Goal: Task Accomplishment & Management: Manage account settings

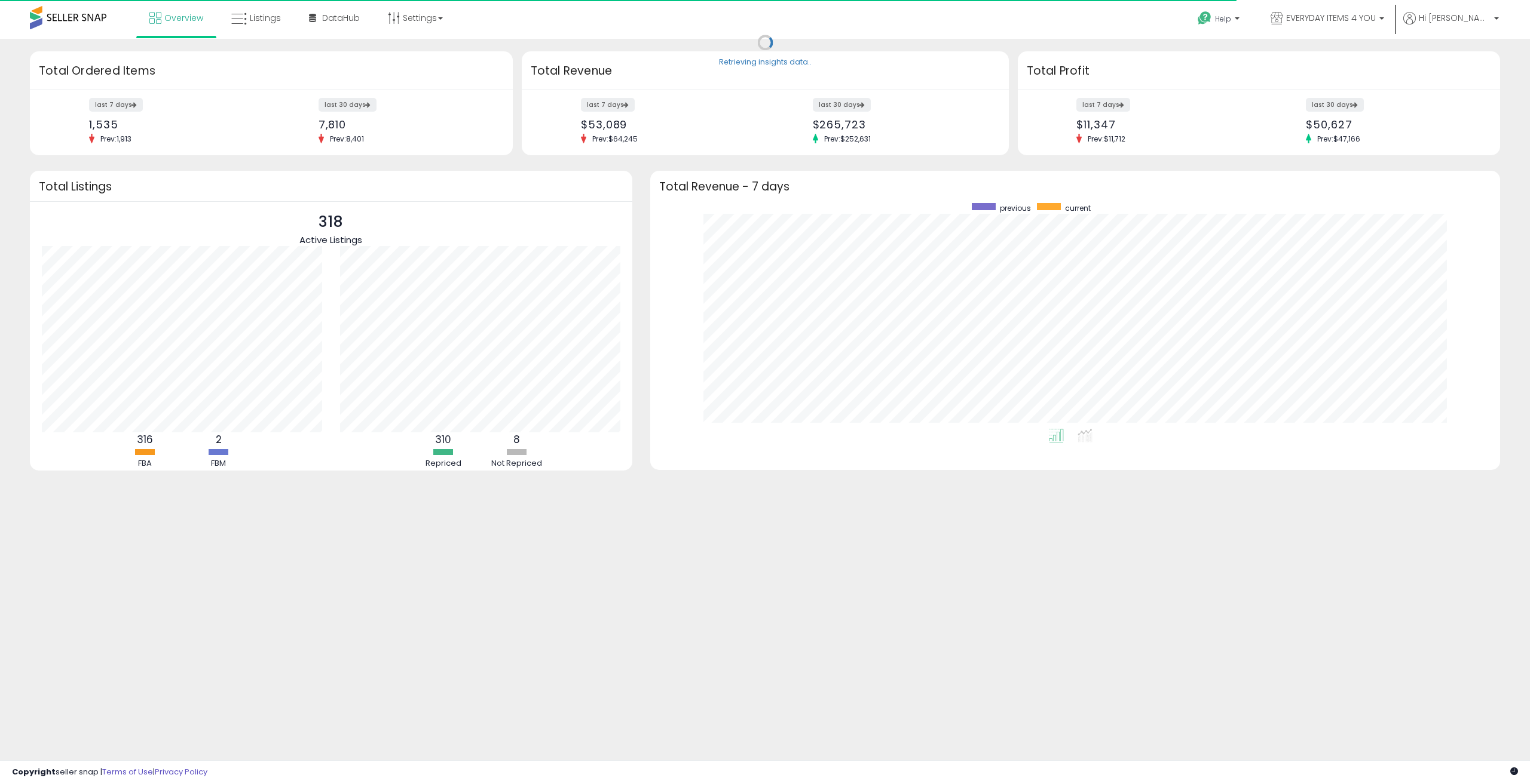
scroll to position [225, 826]
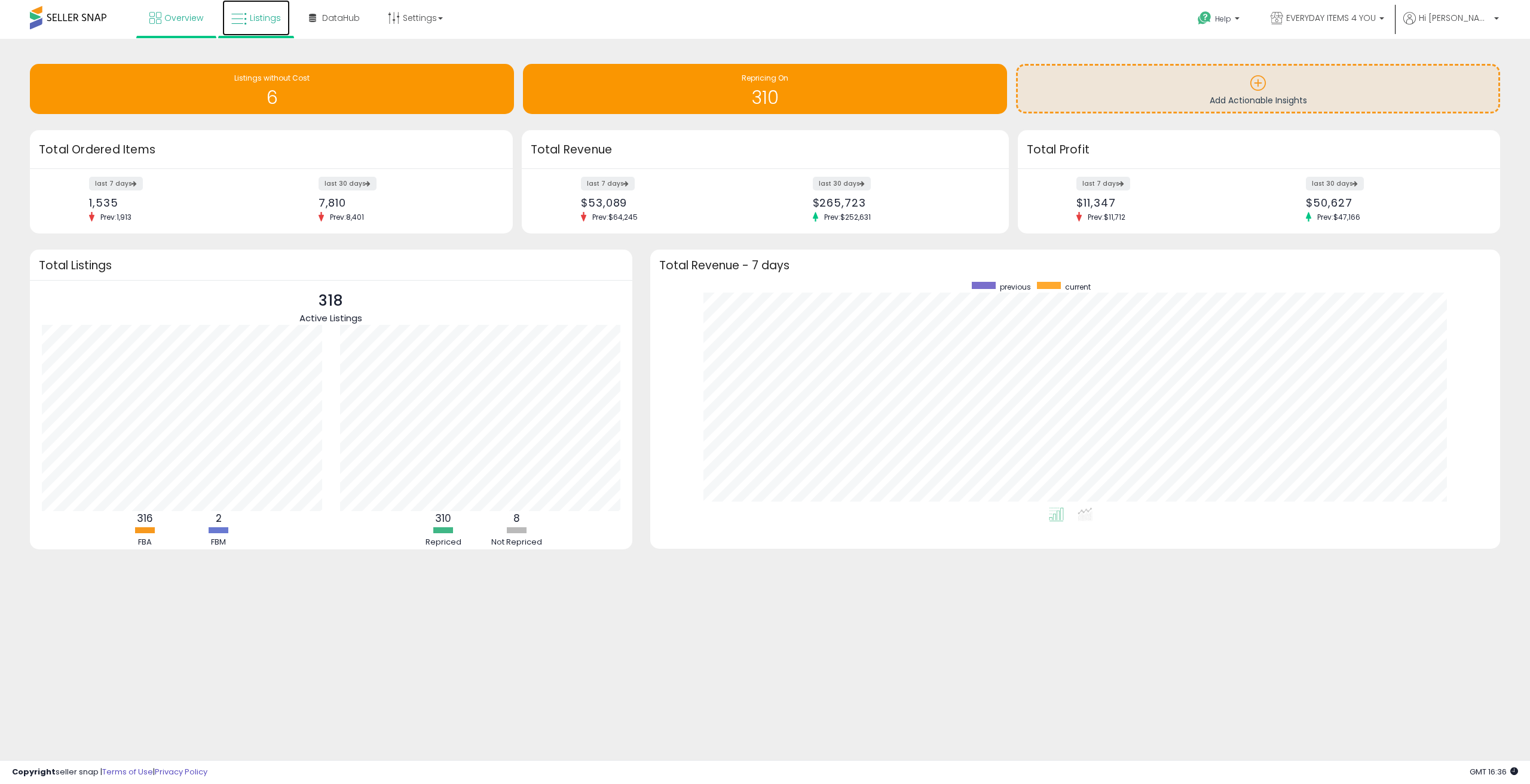
click at [250, 15] on span "Listings" at bounding box center [265, 18] width 31 height 12
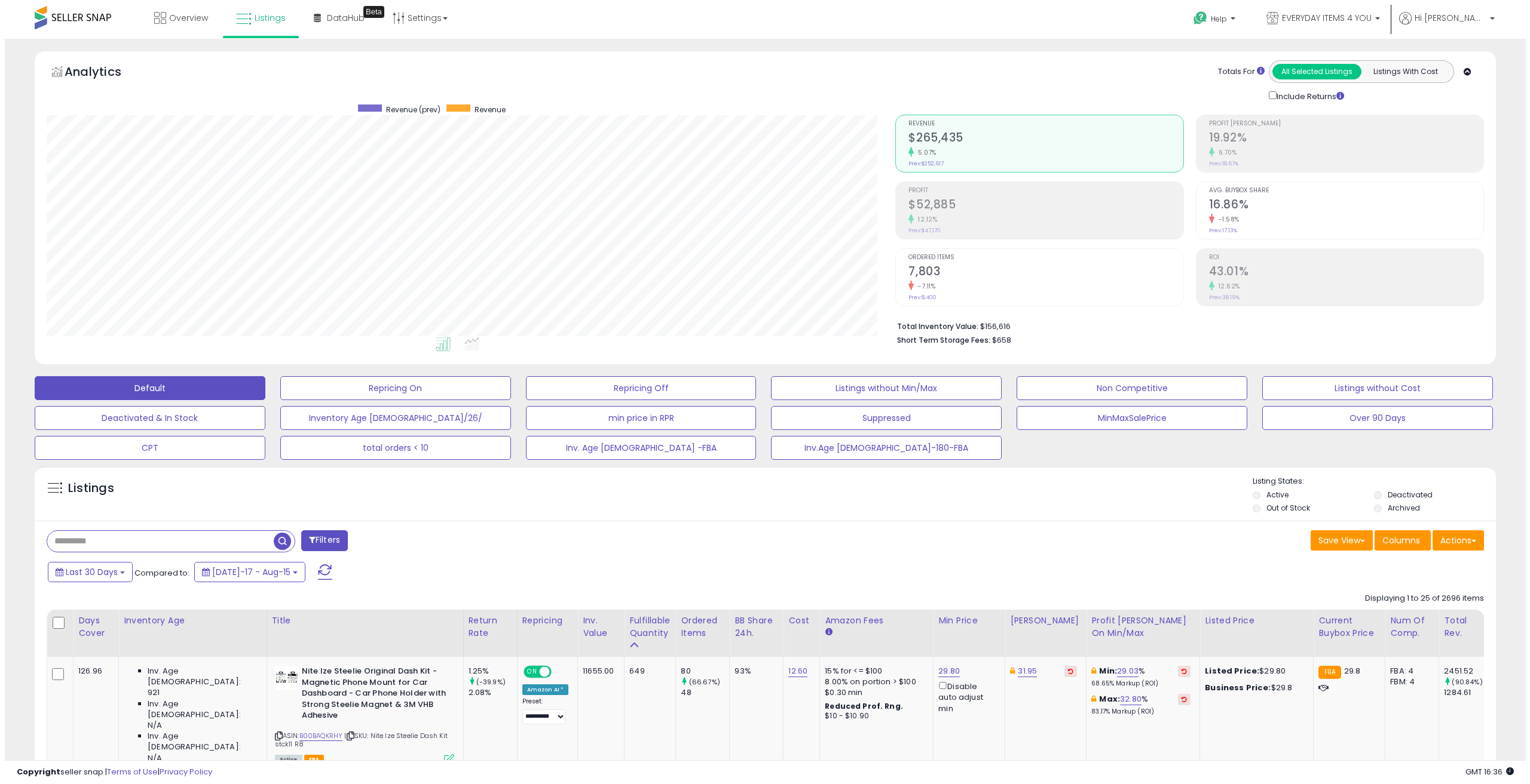
scroll to position [245, 849]
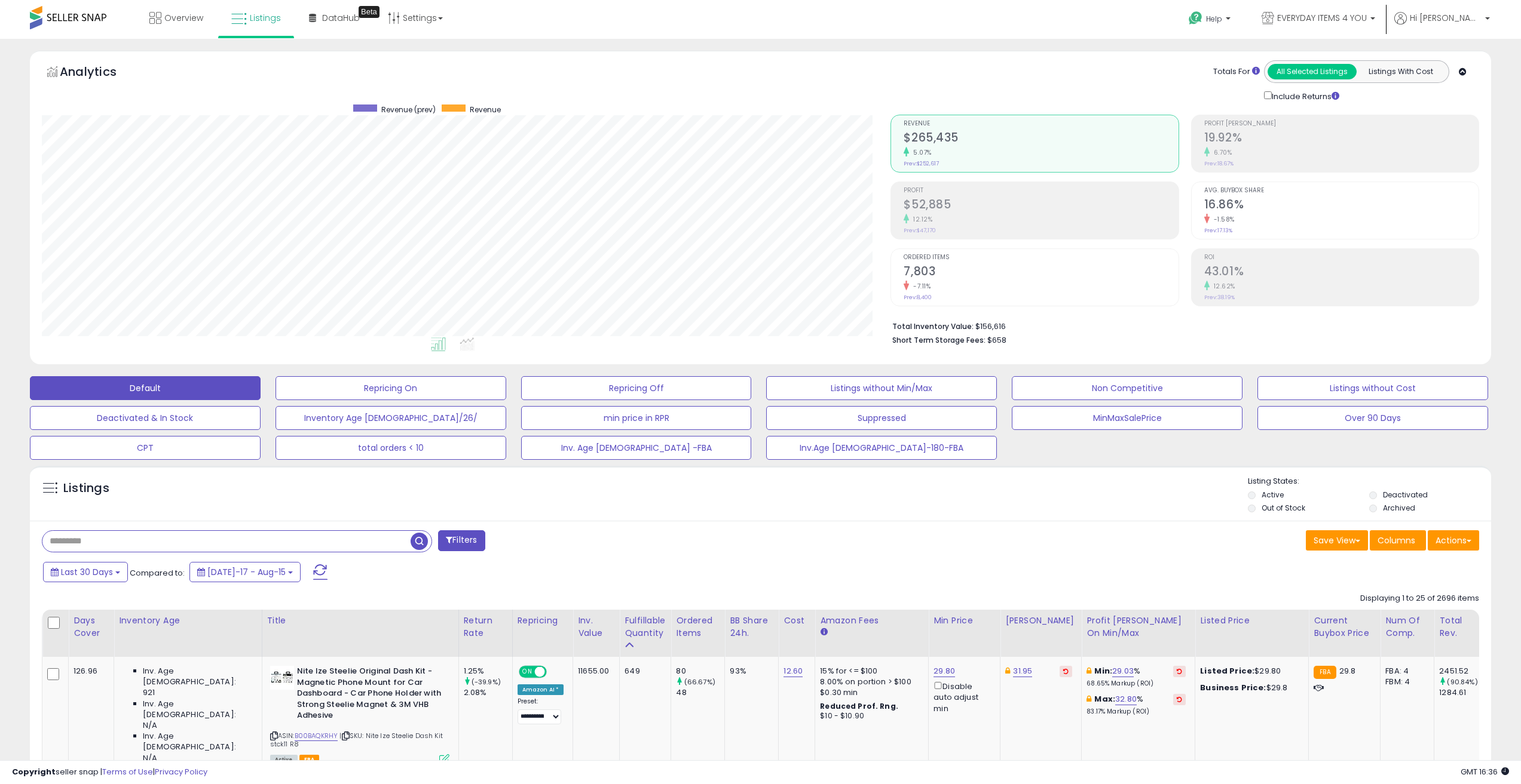
click at [241, 541] on input "text" at bounding box center [226, 542] width 368 height 21
paste input "**********"
type input "**********"
click at [417, 544] on span "button" at bounding box center [419, 542] width 18 height 18
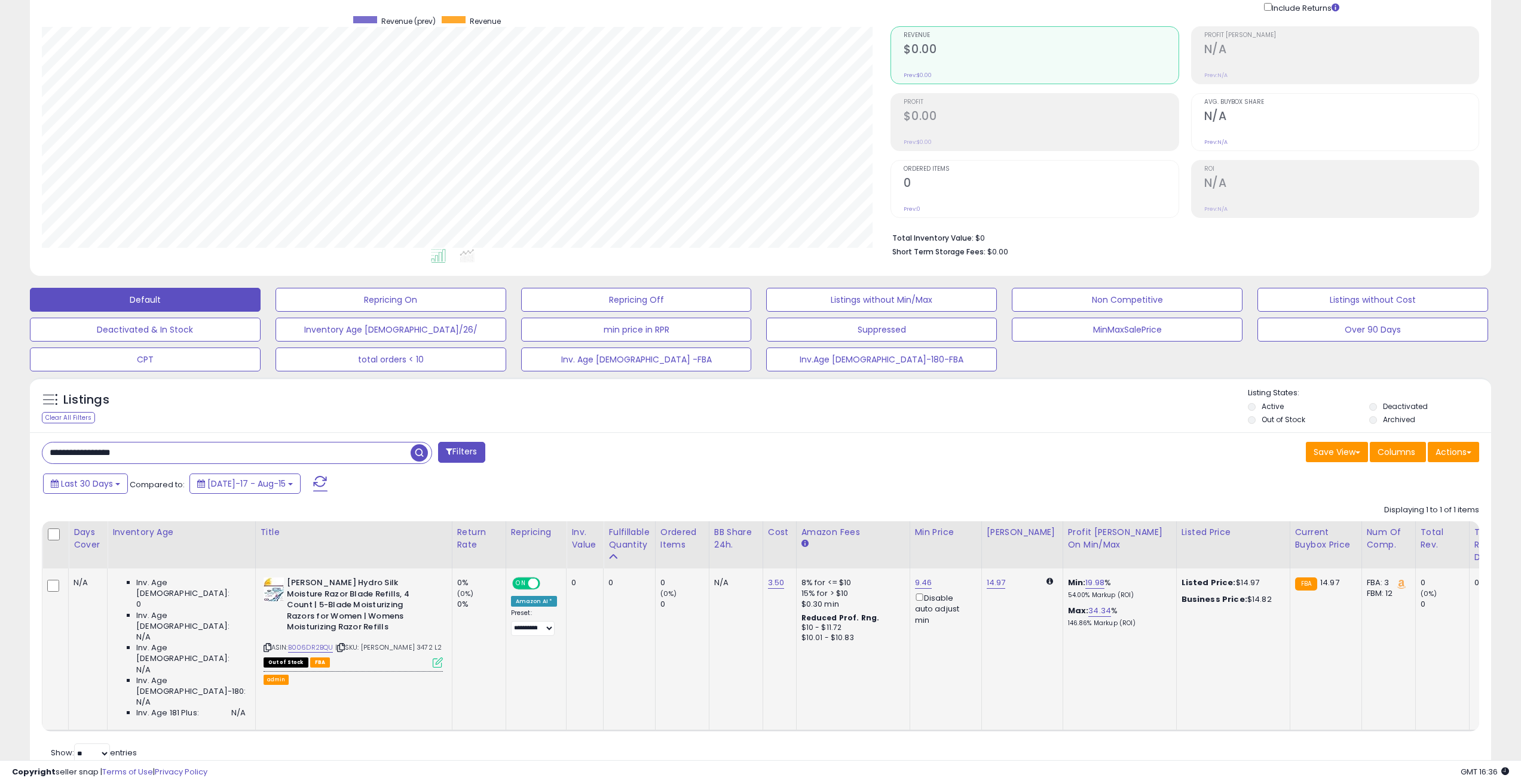
click at [432, 658] on icon at bounding box center [438, 663] width 11 height 11
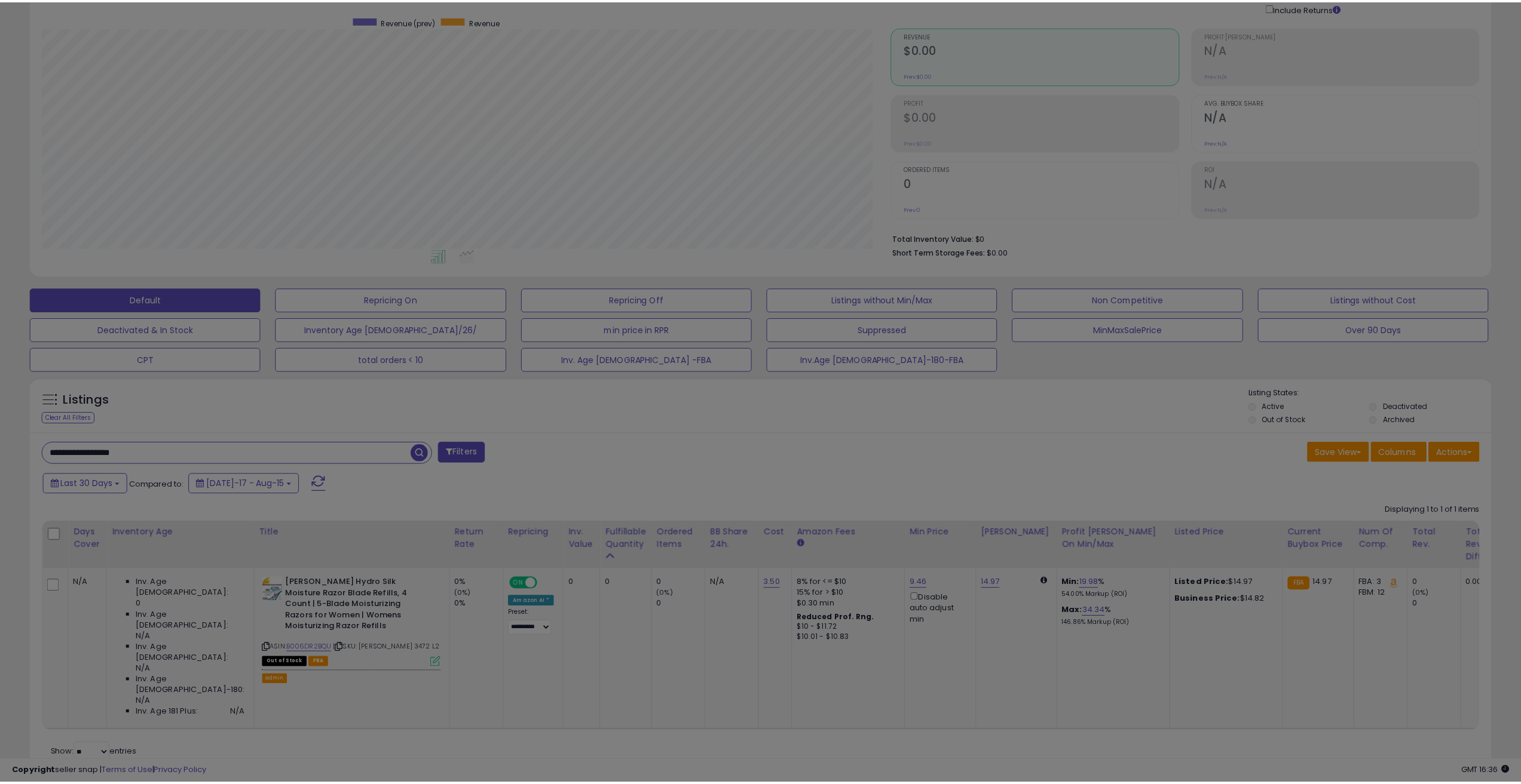
scroll to position [245, 853]
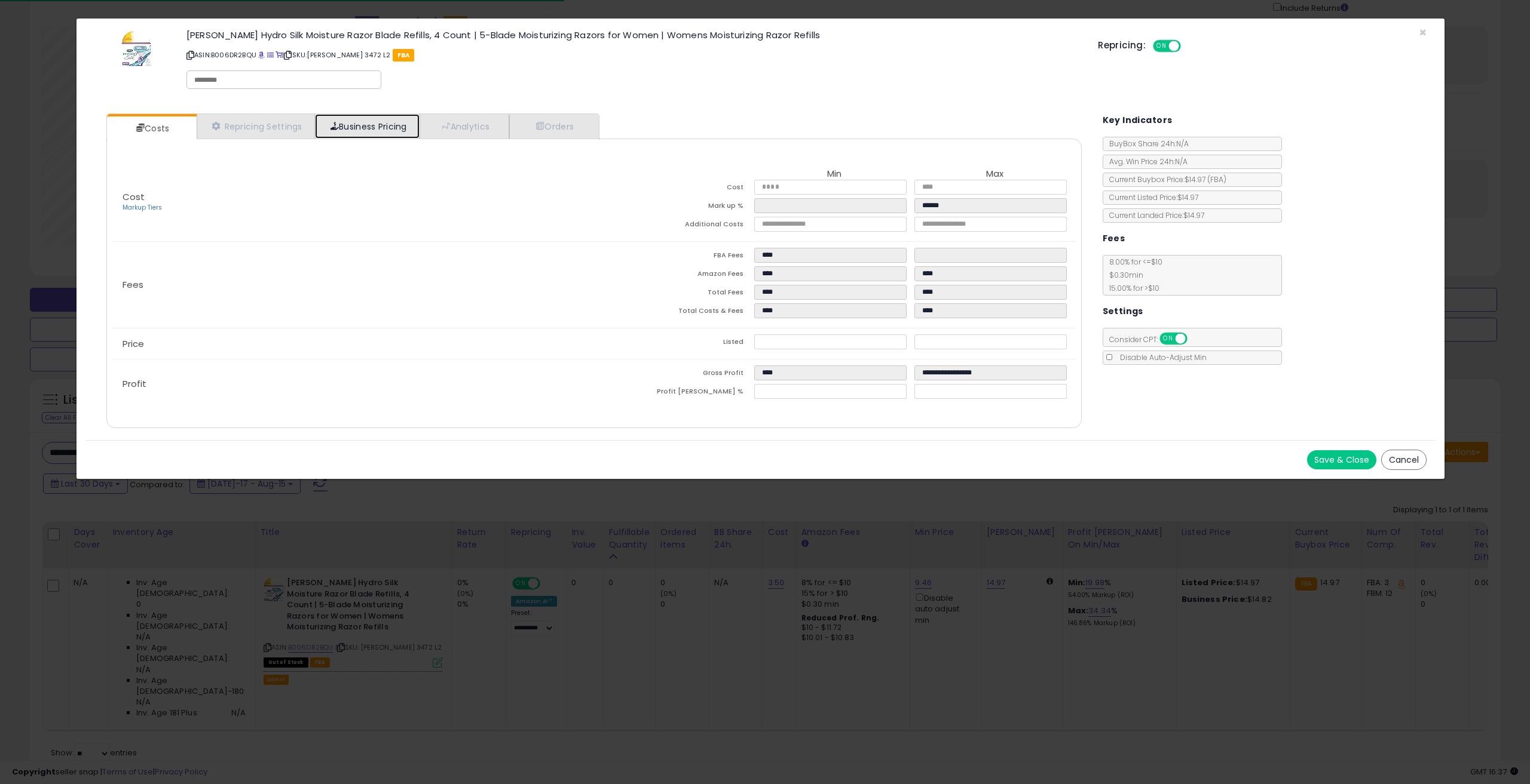
click at [339, 122] on span at bounding box center [335, 126] width 9 height 9
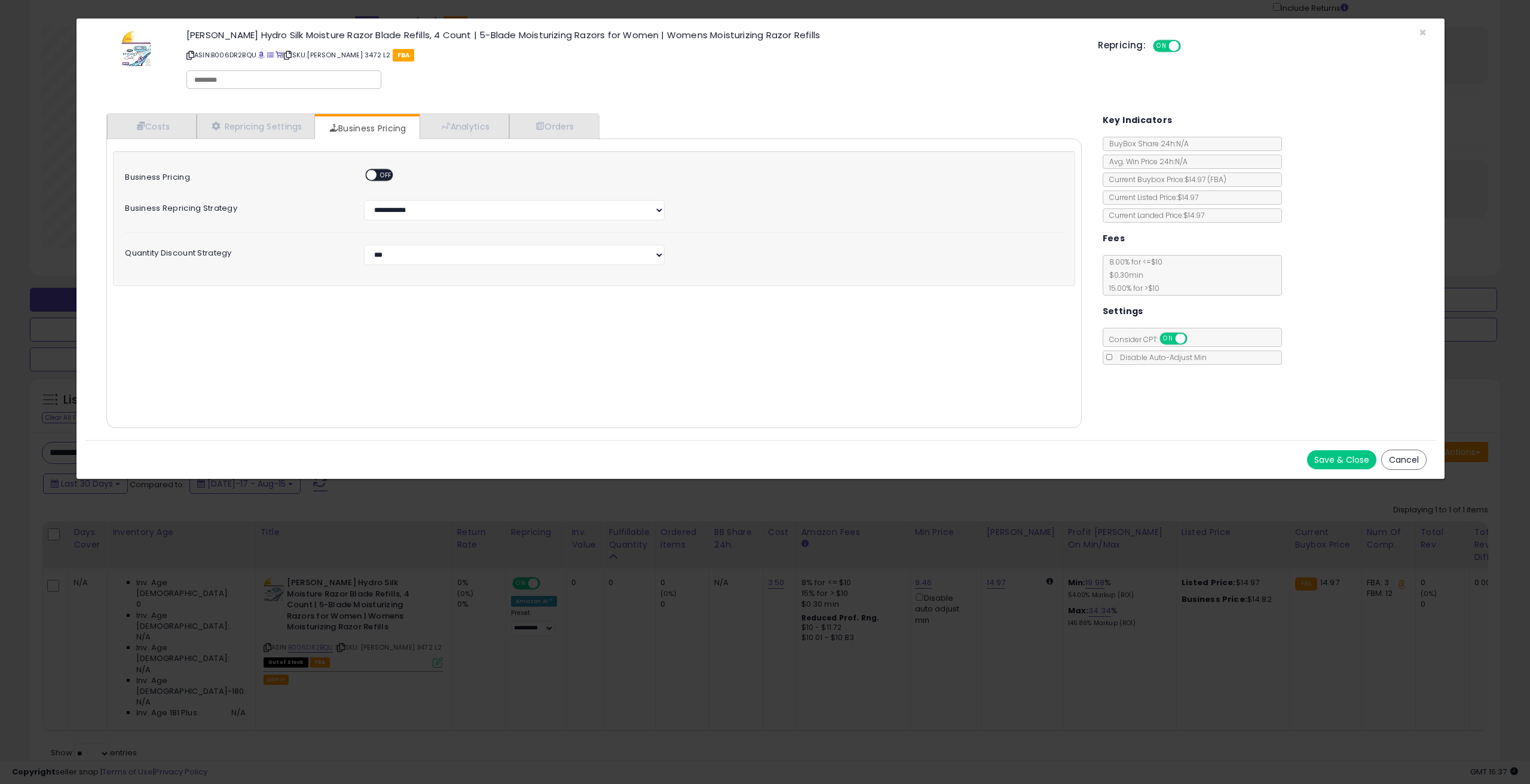
click at [690, 614] on div "× Close Schick Hydro Silk Moisture Razor Blade Refills, 4 Count | 5-Blade Moist…" at bounding box center [765, 392] width 1530 height 784
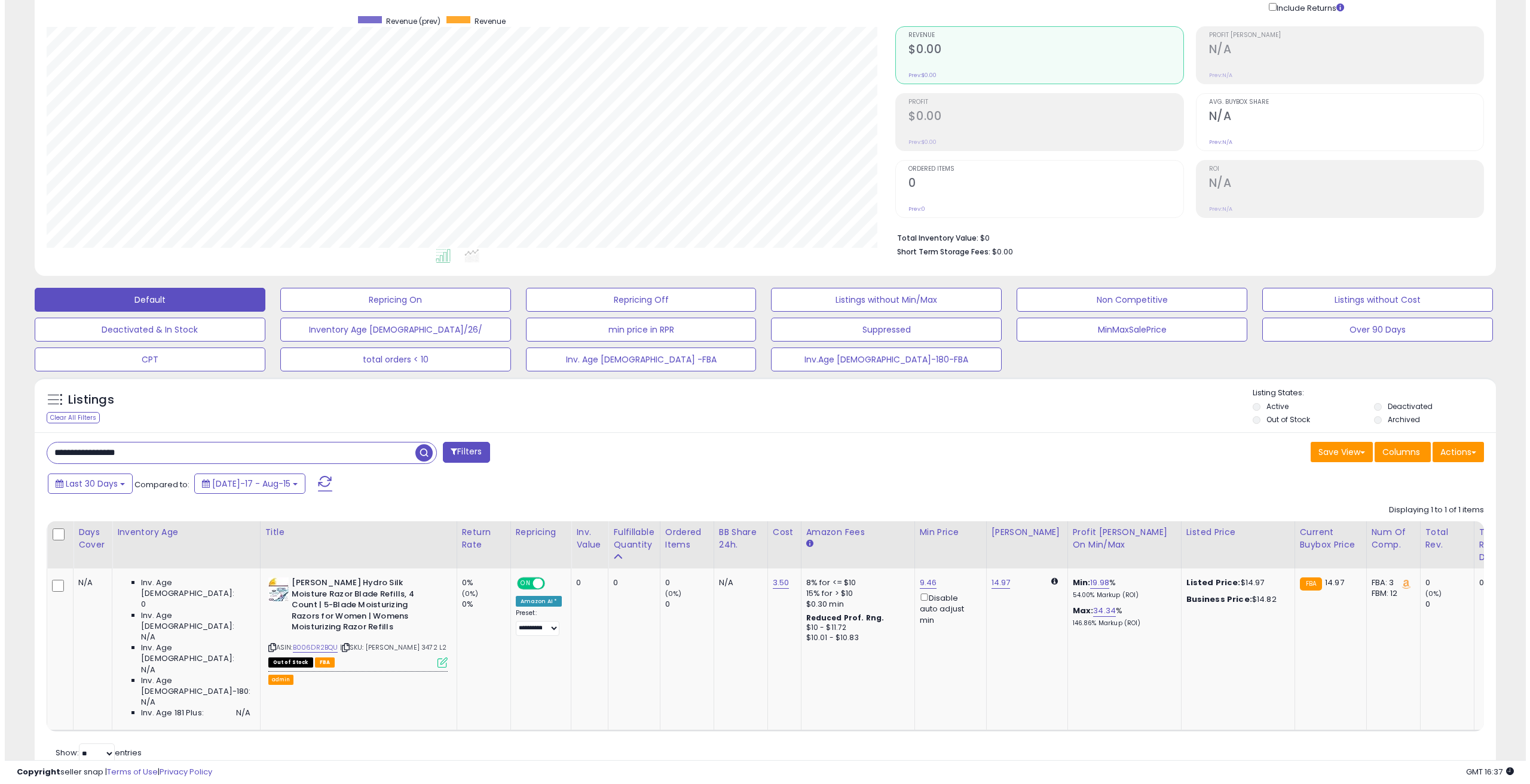
scroll to position [597099, 596725]
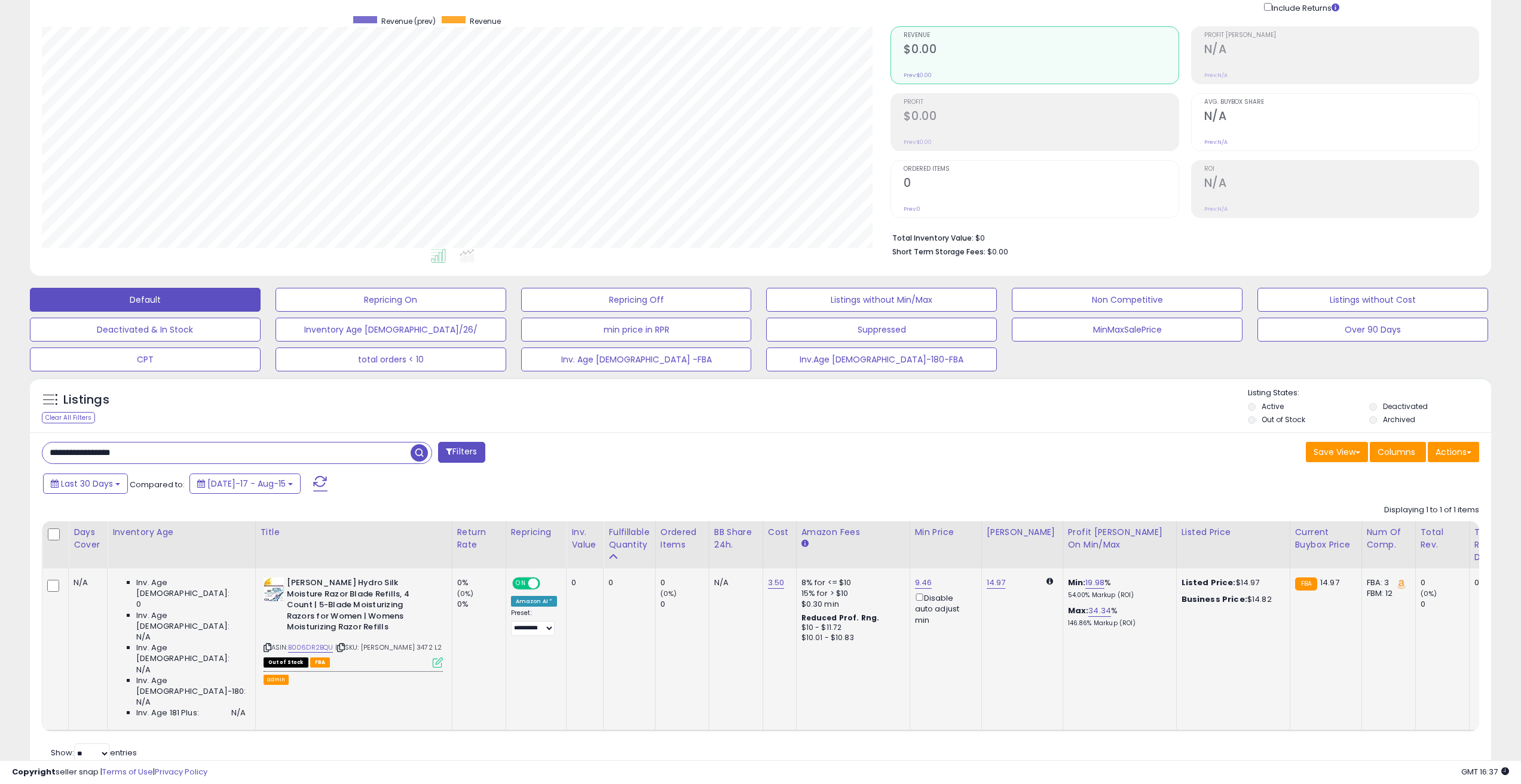
click at [432, 658] on icon at bounding box center [438, 663] width 11 height 11
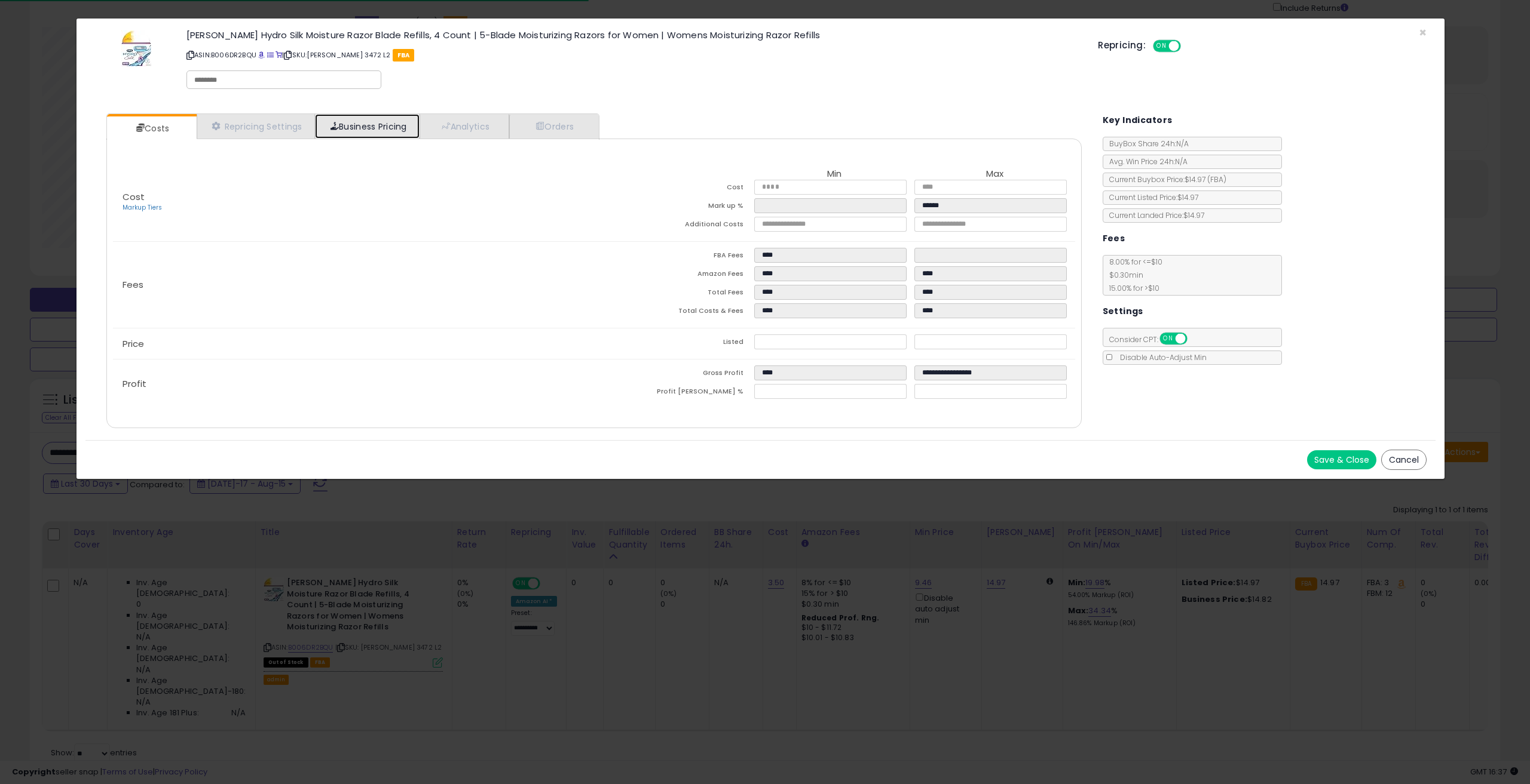
click at [361, 132] on link "Business Pricing" at bounding box center [367, 126] width 104 height 25
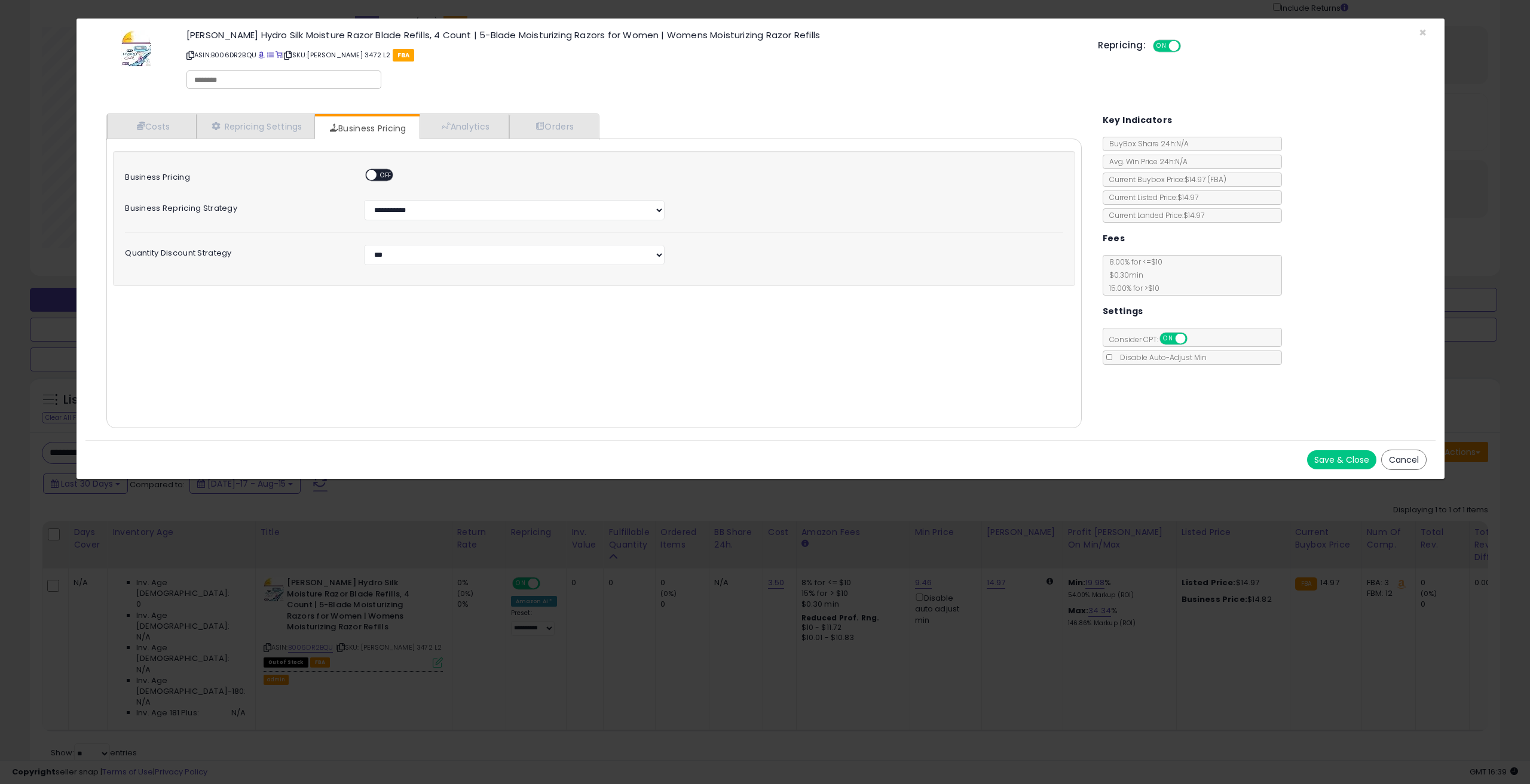
click at [377, 175] on span "OFF" at bounding box center [386, 175] width 19 height 11
click at [1405, 456] on button "Cancel" at bounding box center [1404, 460] width 46 height 20
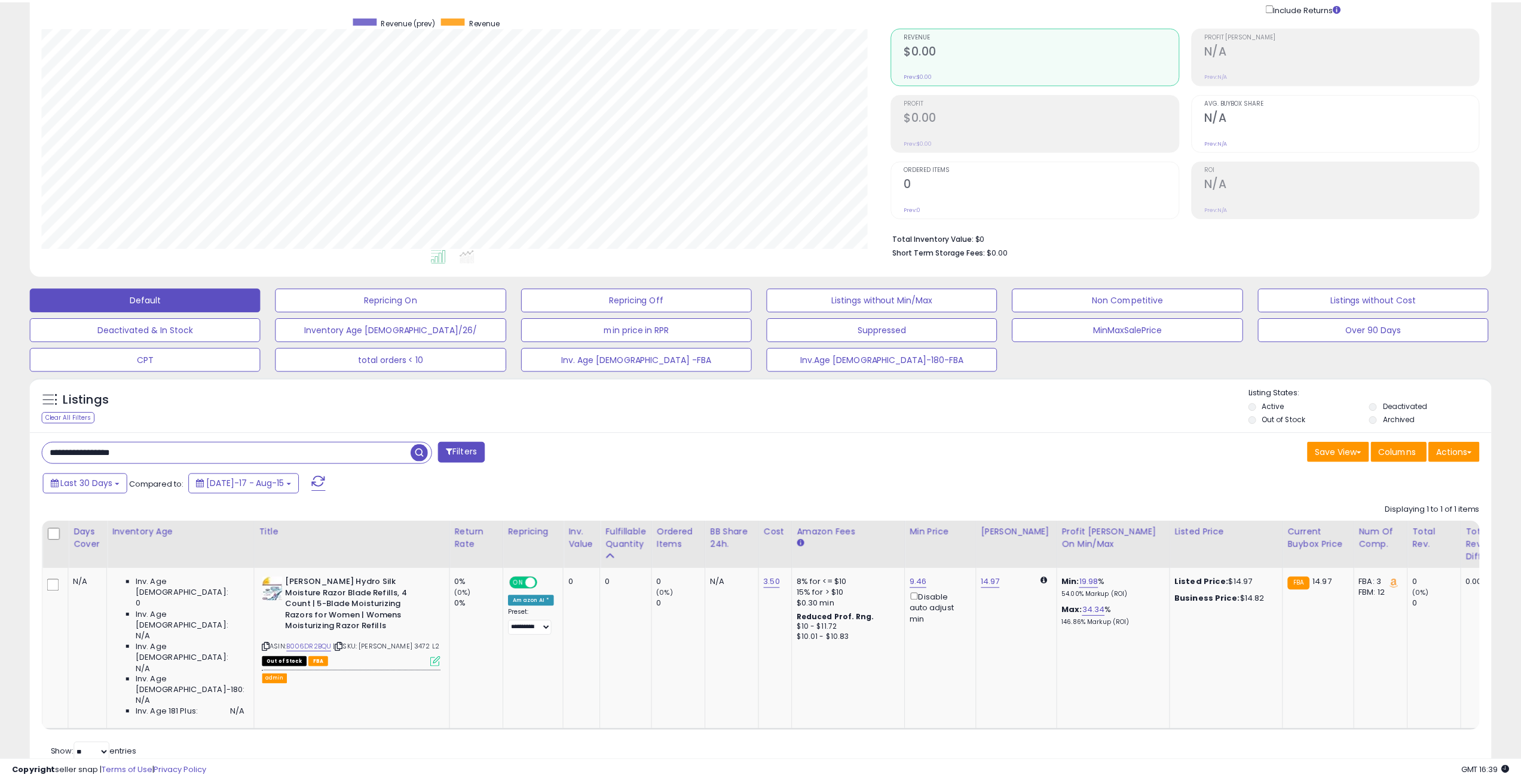
scroll to position [597099, 596635]
click at [419, 453] on span "button" at bounding box center [419, 453] width 18 height 18
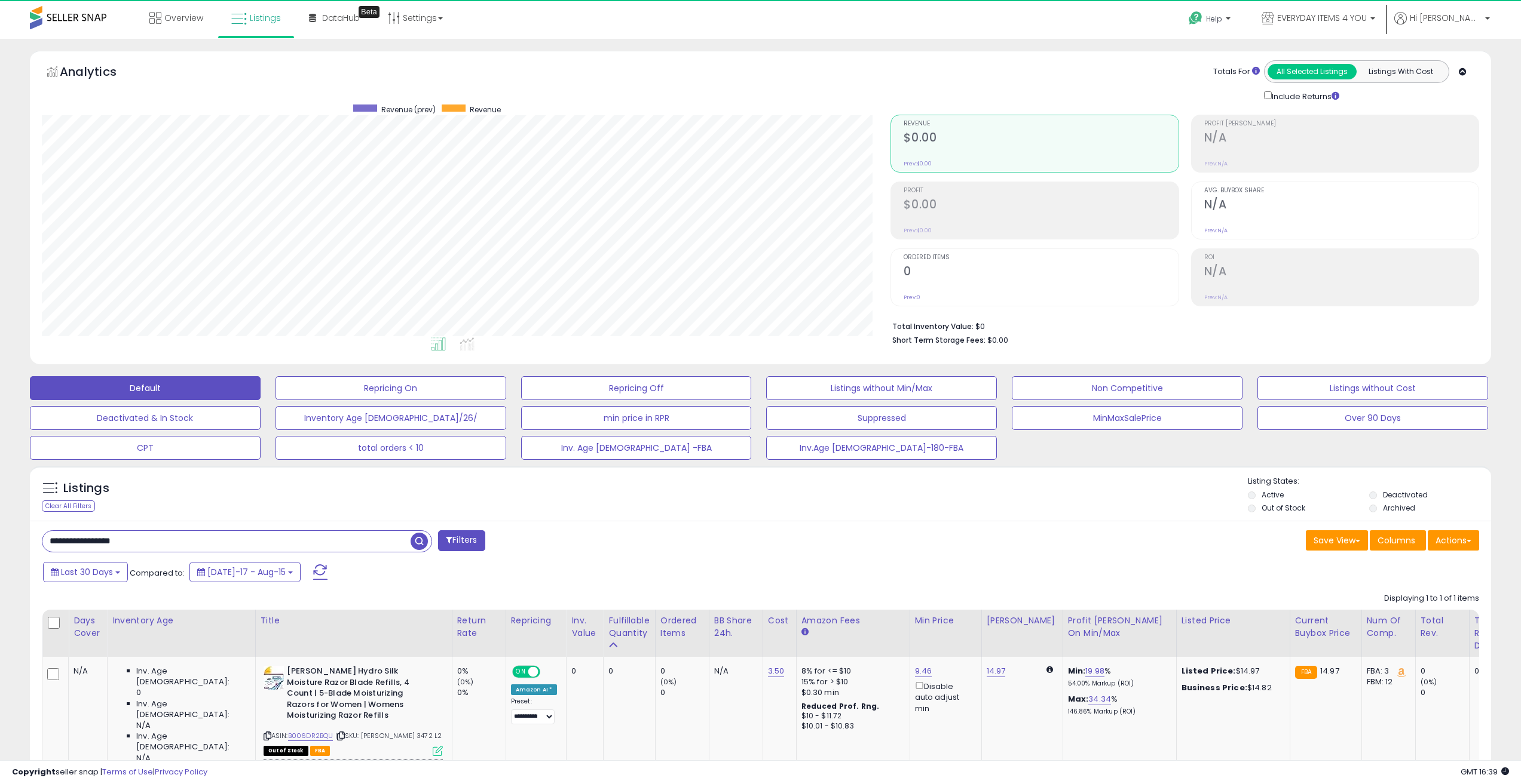
scroll to position [245, 849]
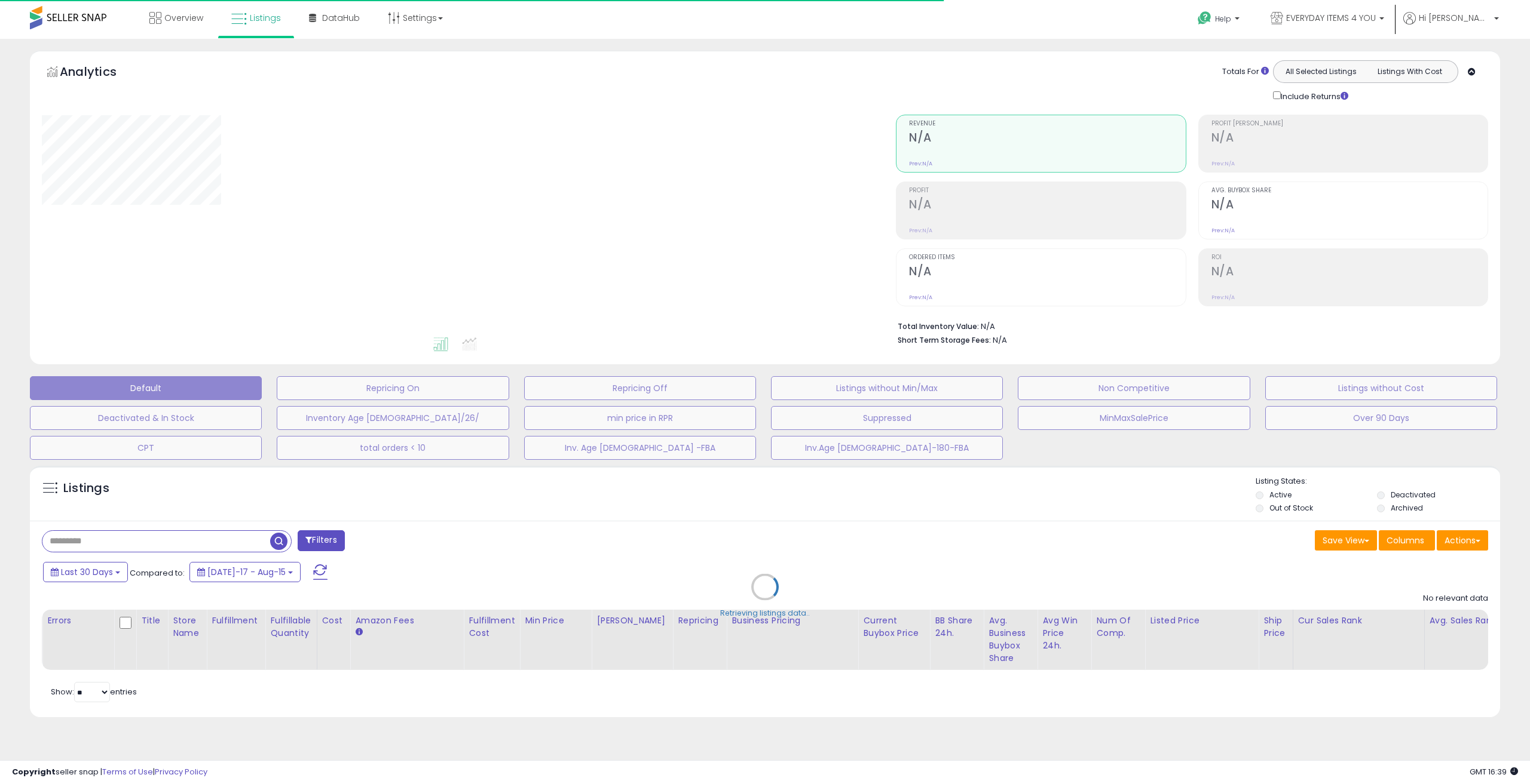
type input "**********"
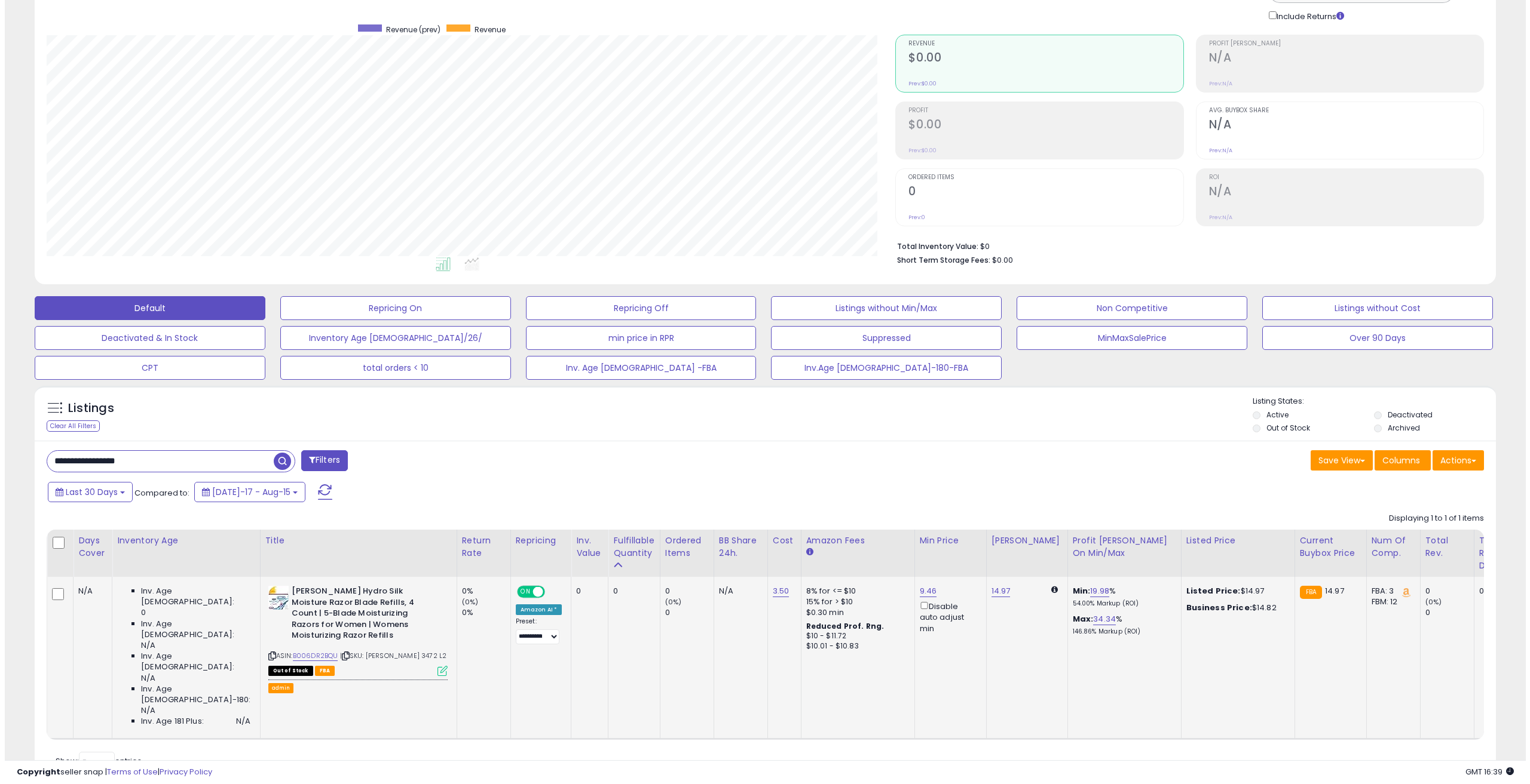
scroll to position [89, 0]
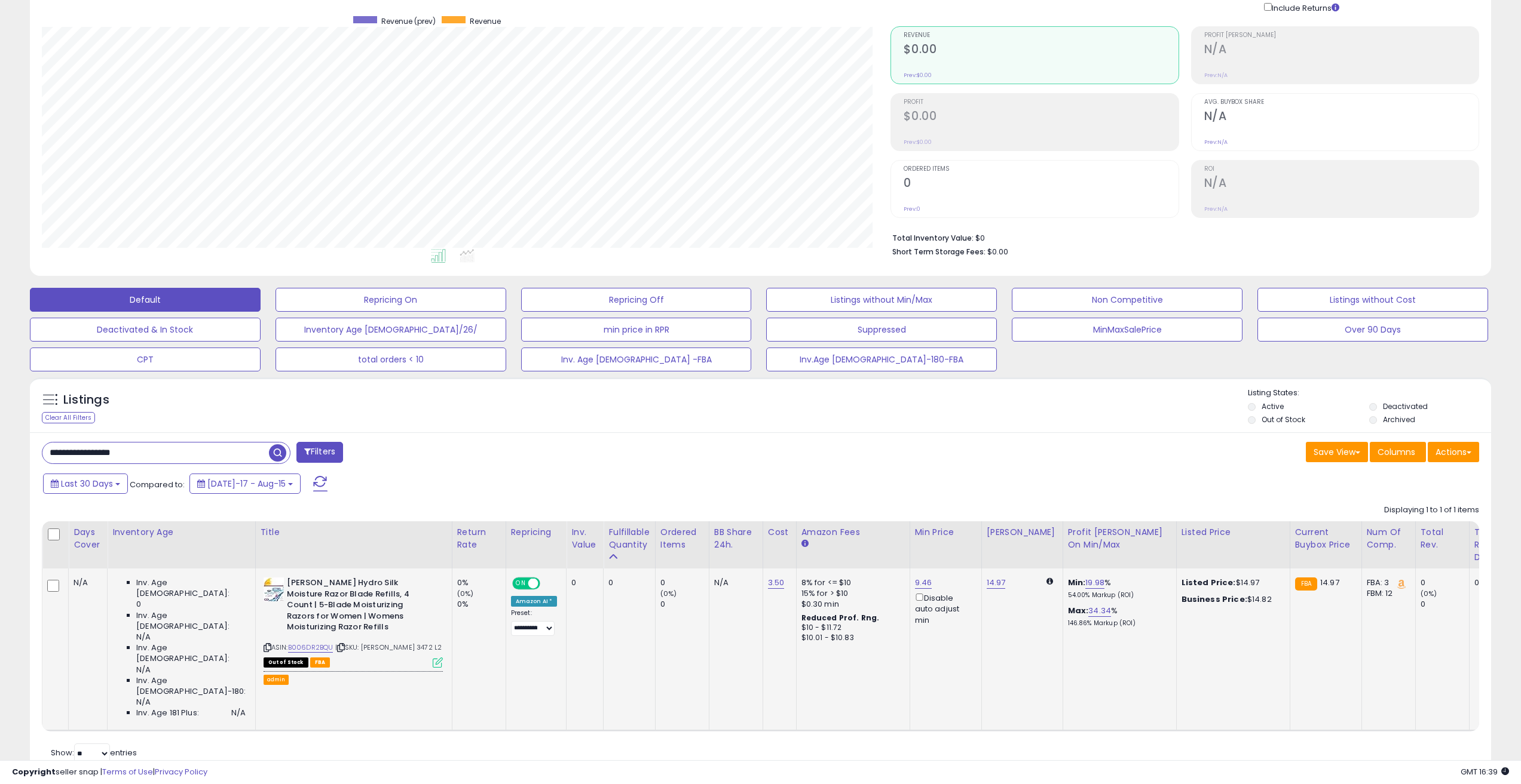
click at [432, 658] on icon at bounding box center [438, 663] width 11 height 11
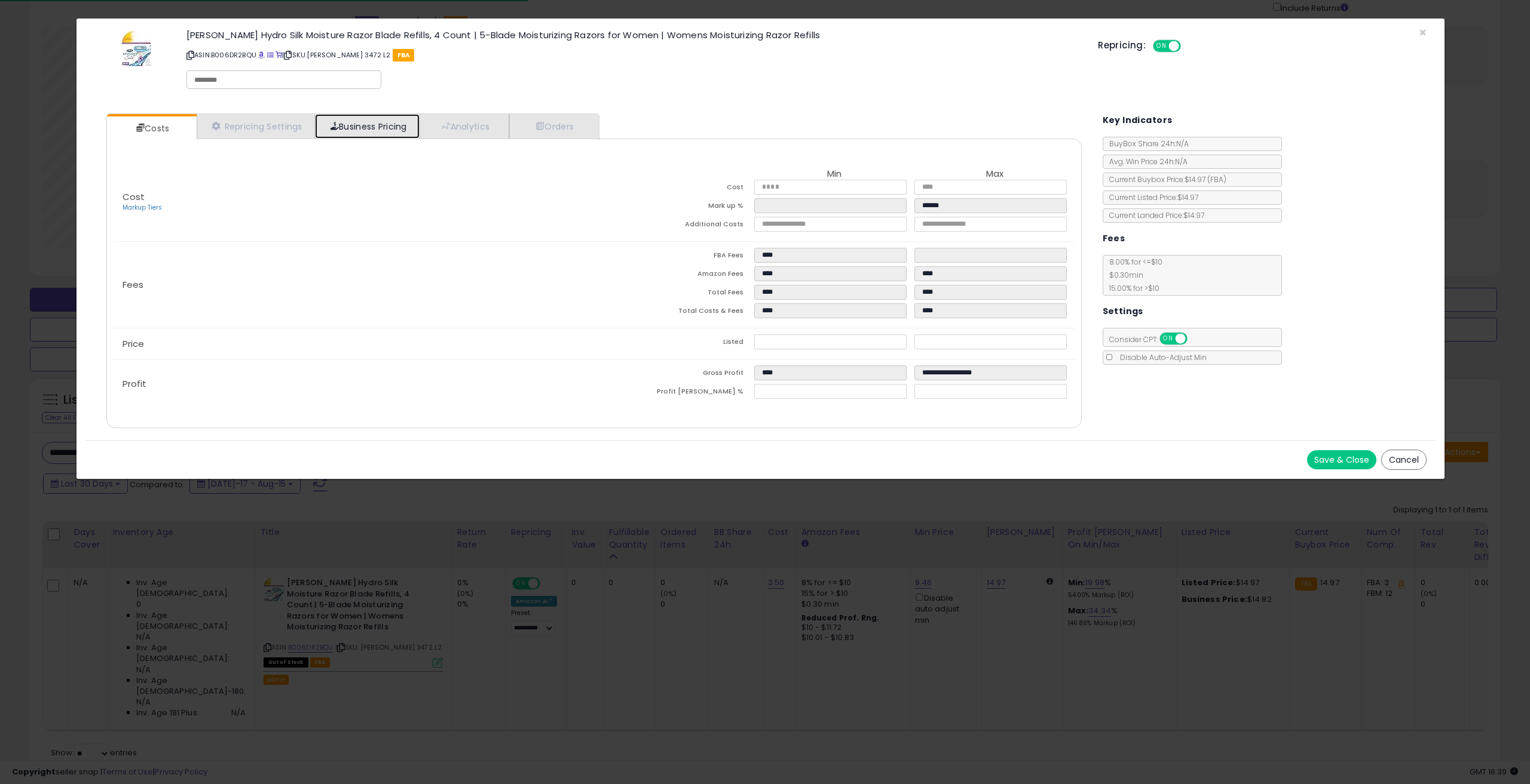
click at [370, 132] on link "Business Pricing" at bounding box center [367, 126] width 104 height 25
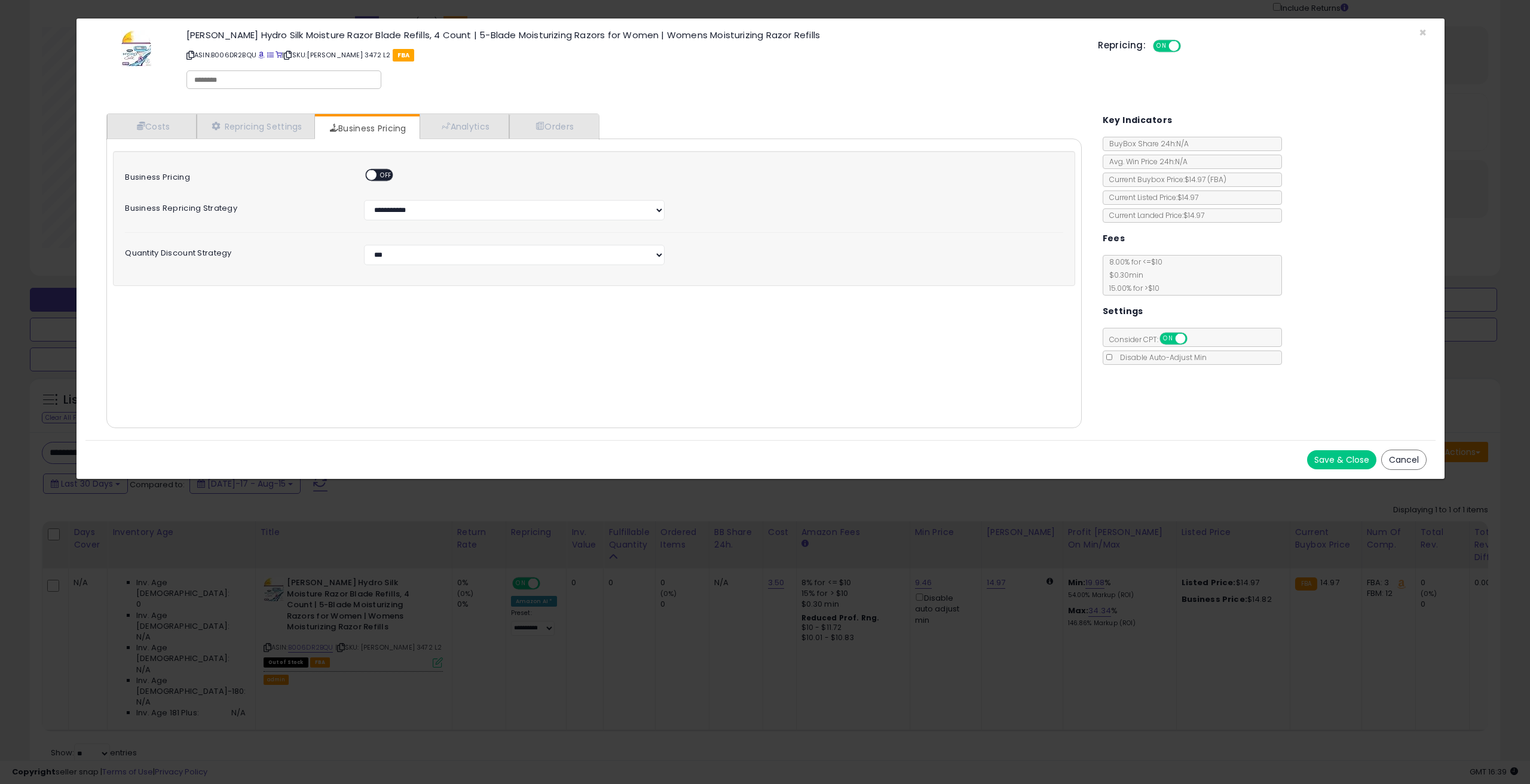
click at [386, 177] on span "OFF" at bounding box center [386, 175] width 19 height 11
click at [1339, 466] on button "Save & Close" at bounding box center [1341, 460] width 69 height 19
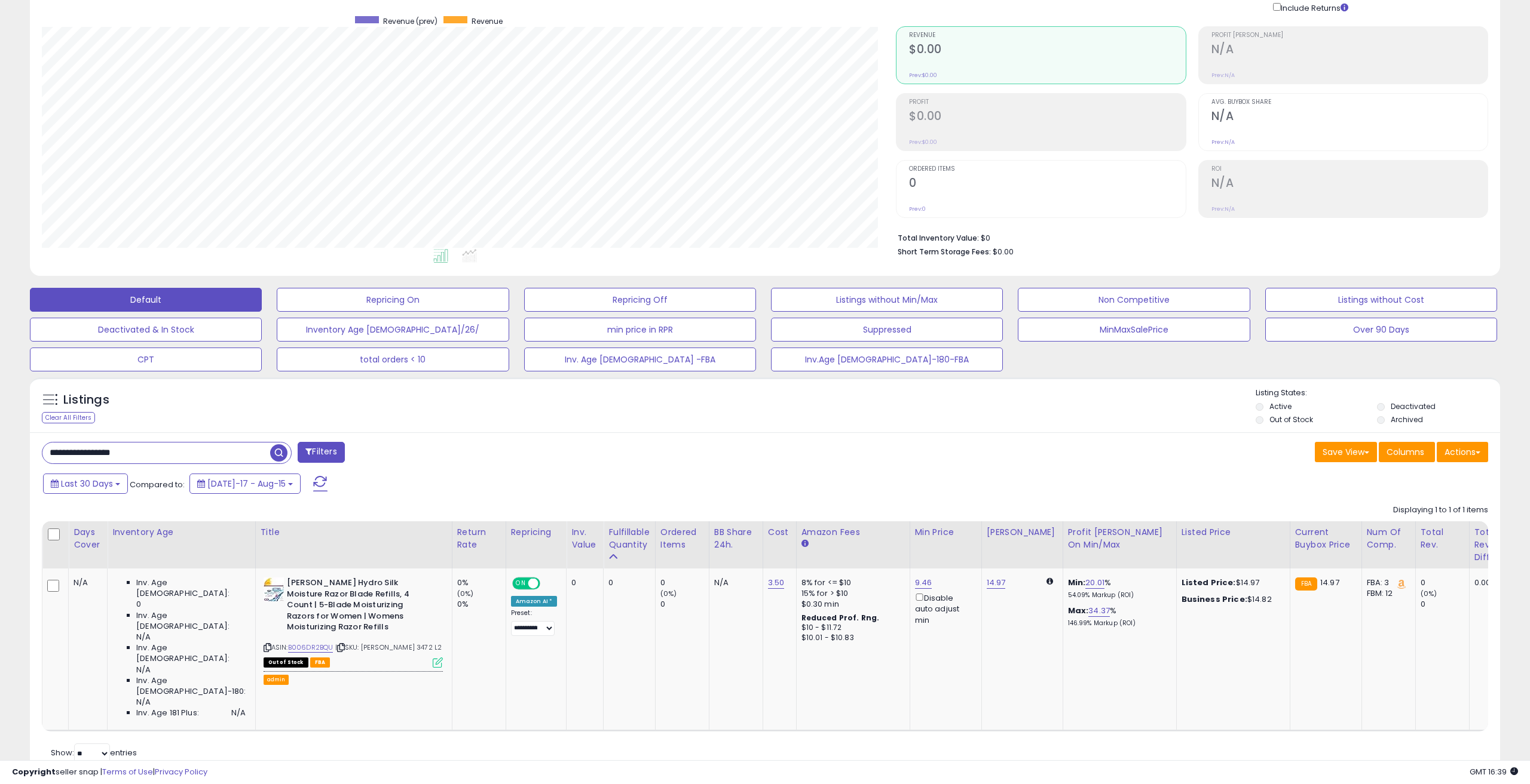
scroll to position [597099, 596725]
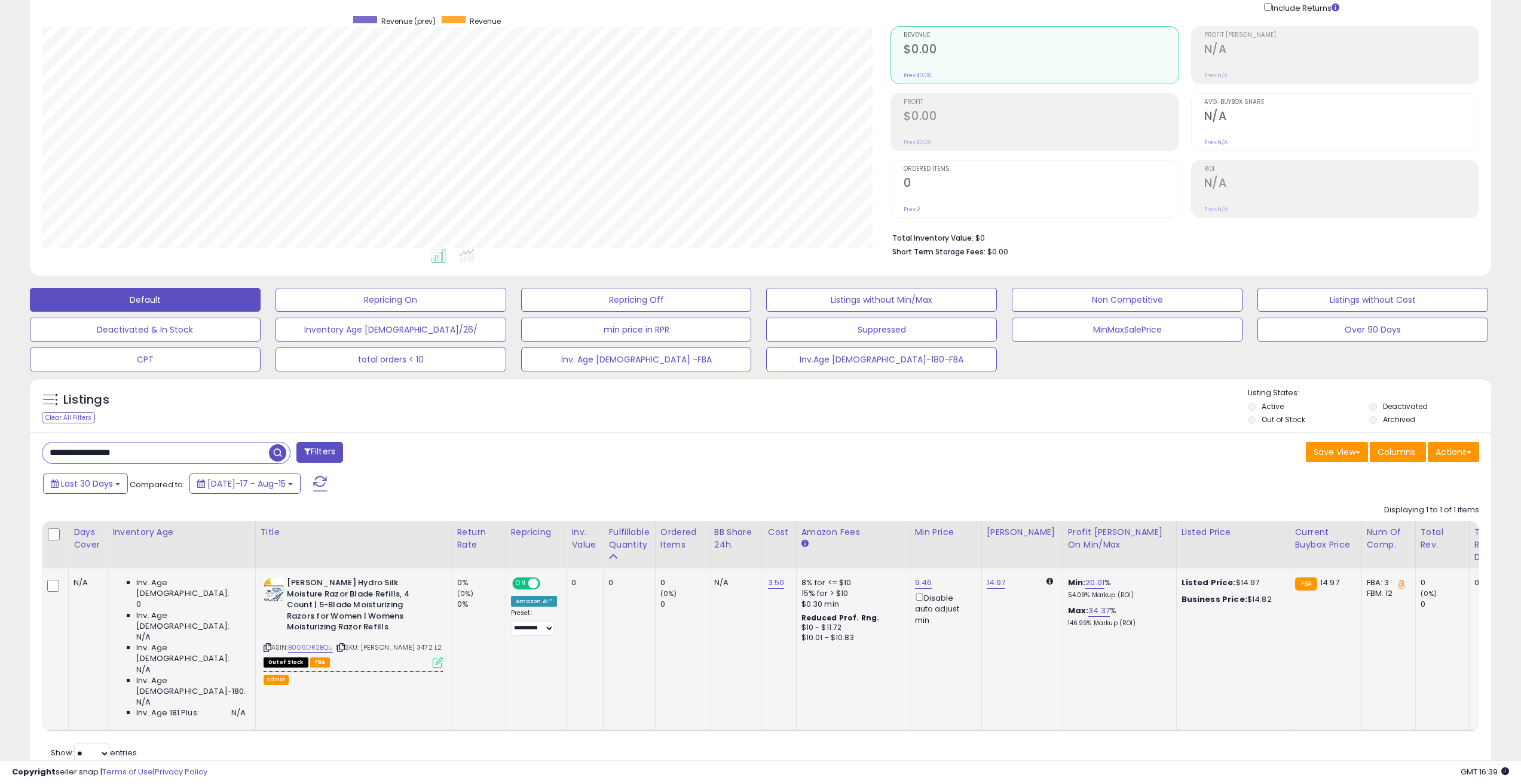
click at [432, 658] on icon at bounding box center [438, 663] width 11 height 11
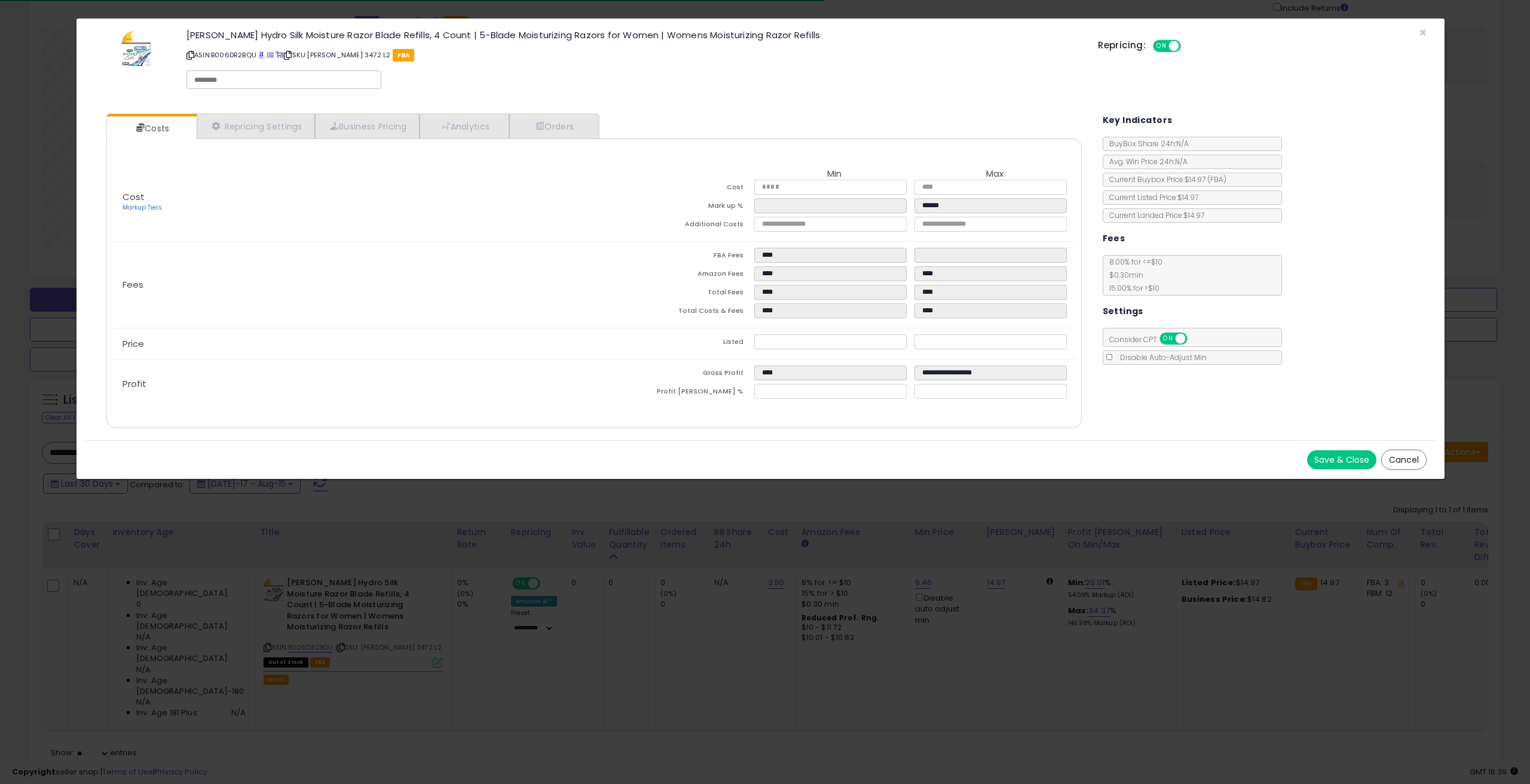
drag, startPoint x: 1401, startPoint y: 457, endPoint x: 1258, endPoint y: 424, distance: 146.8
click at [1401, 457] on button "Cancel" at bounding box center [1404, 460] width 46 height 20
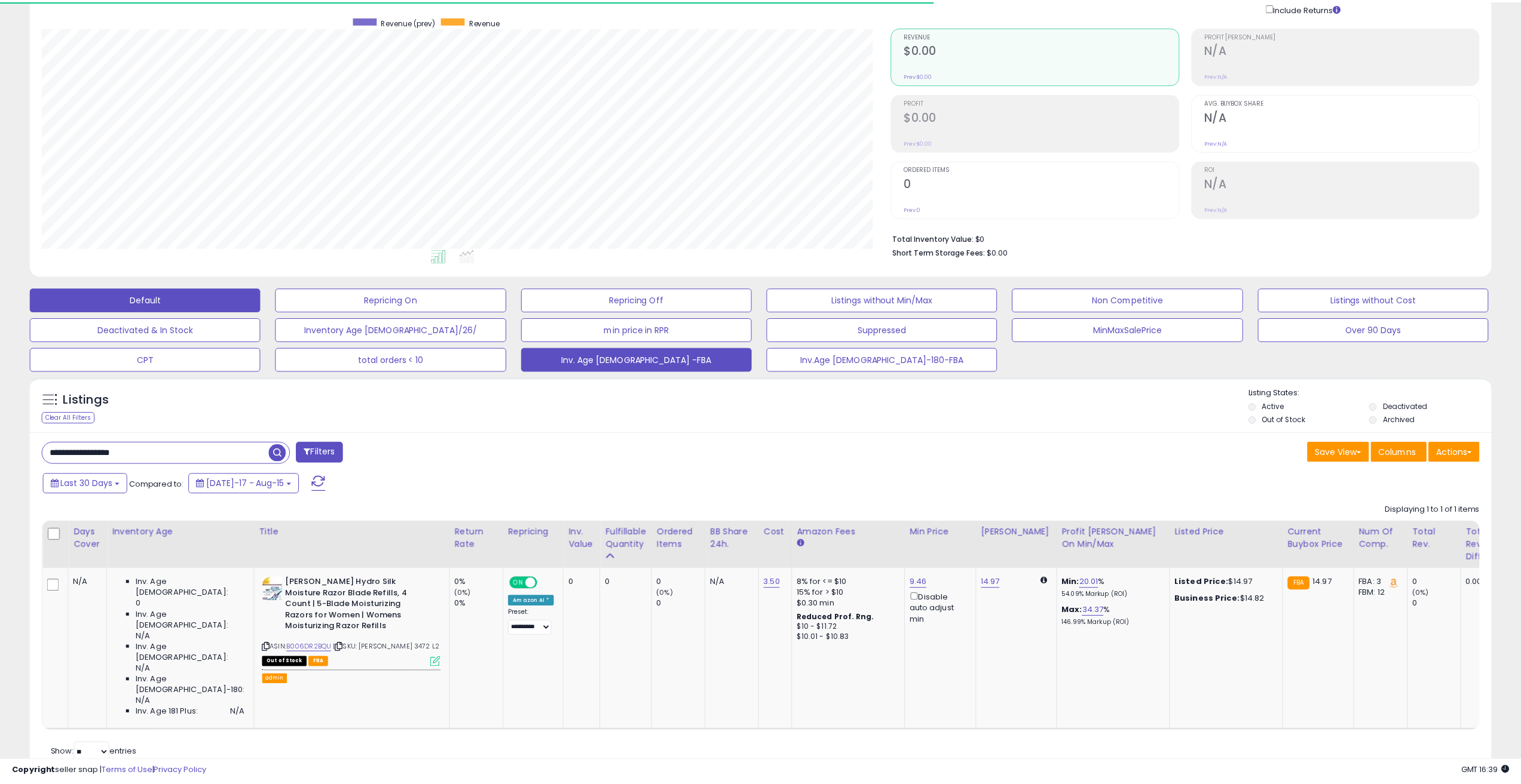
scroll to position [597099, 596635]
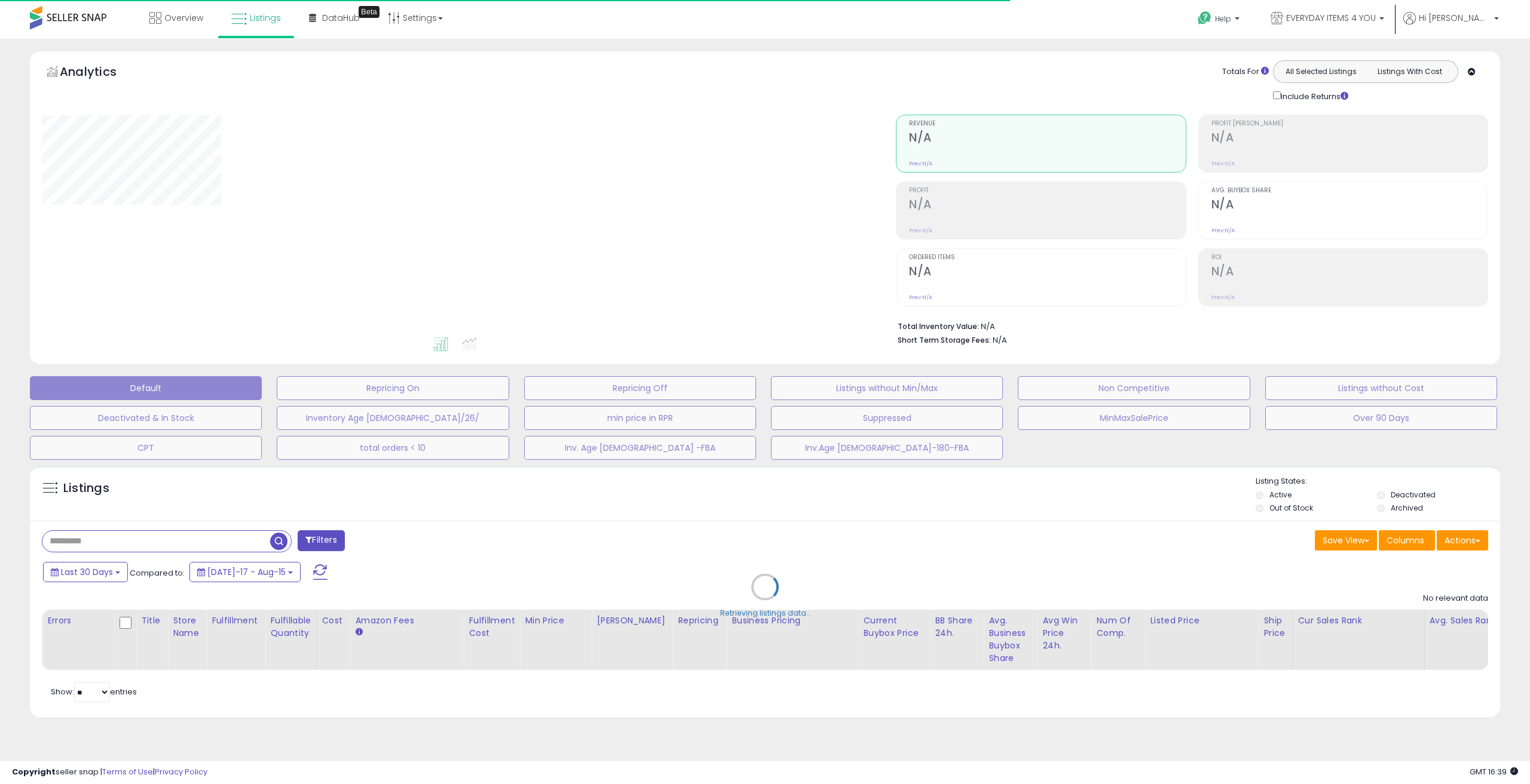
type input "**********"
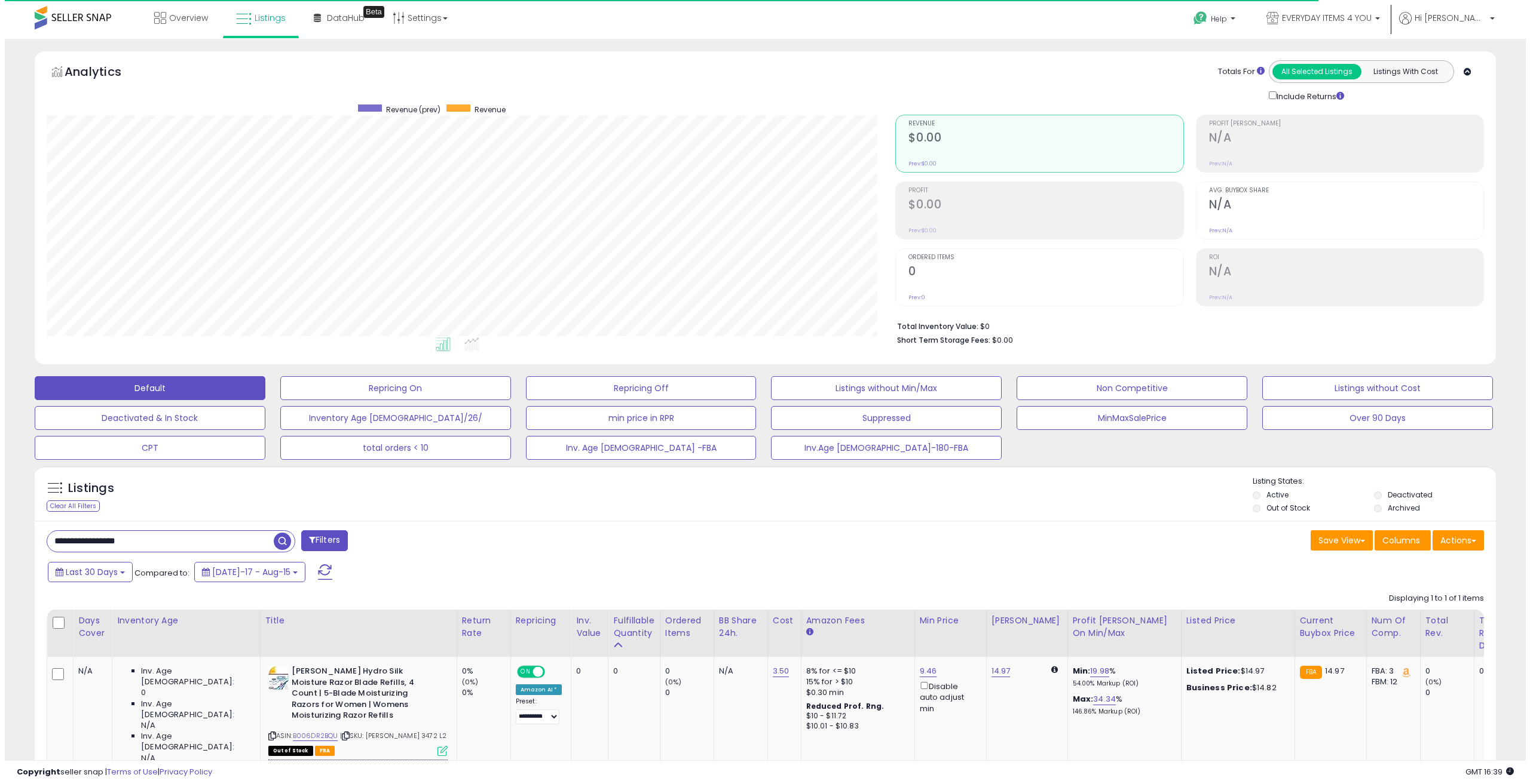
scroll to position [245, 849]
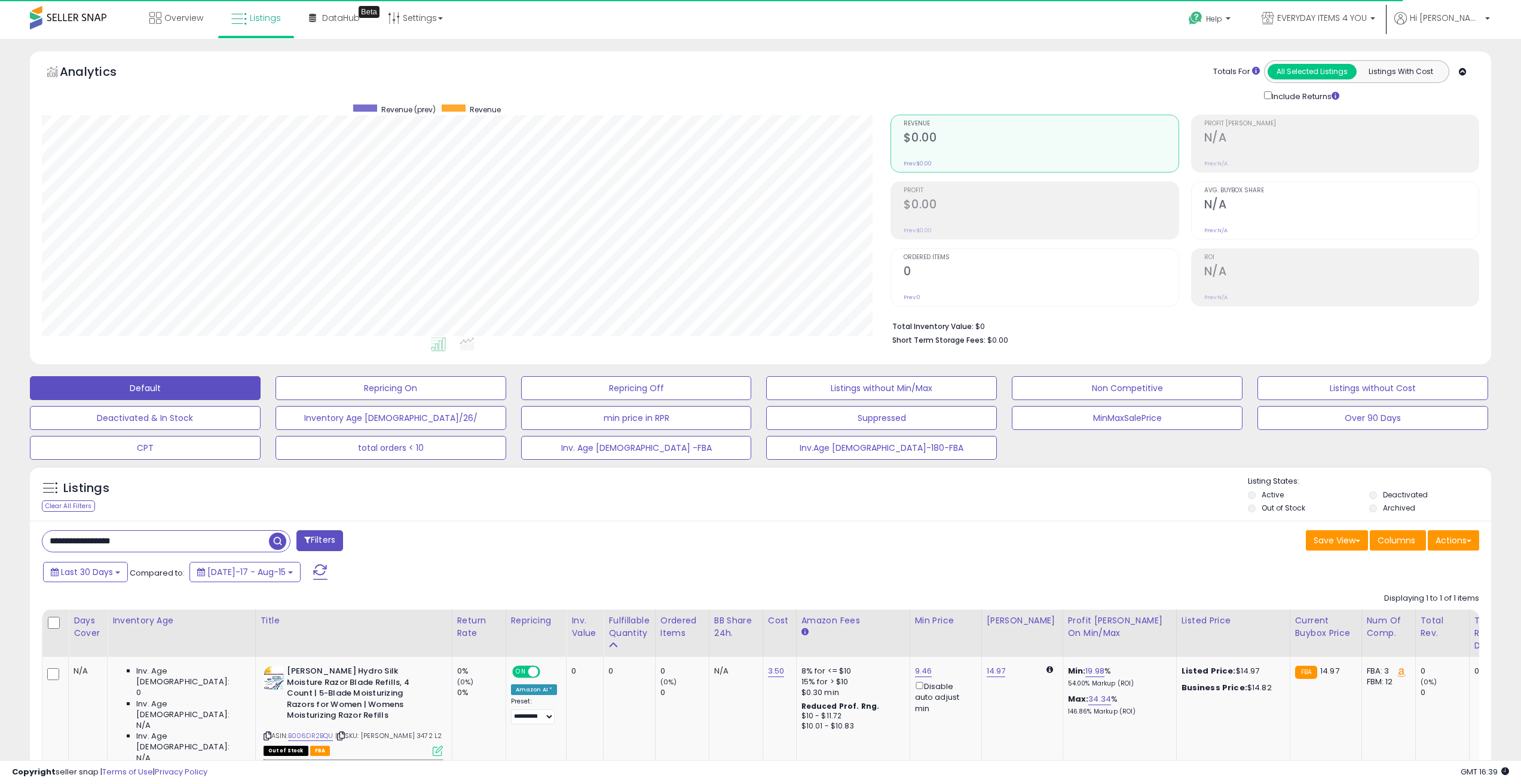
click at [278, 538] on span "button" at bounding box center [278, 542] width 18 height 18
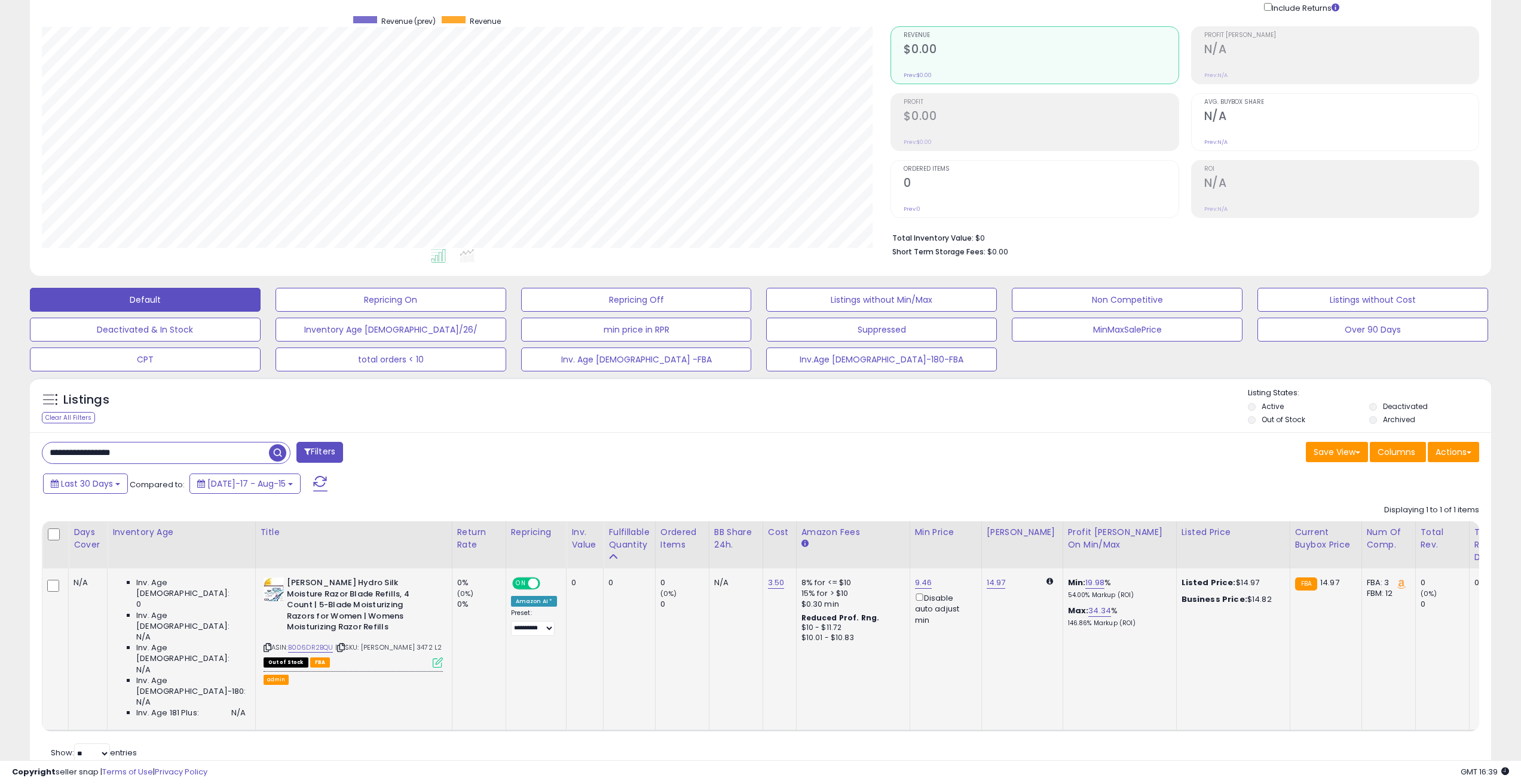
click at [432, 658] on icon at bounding box center [438, 663] width 11 height 11
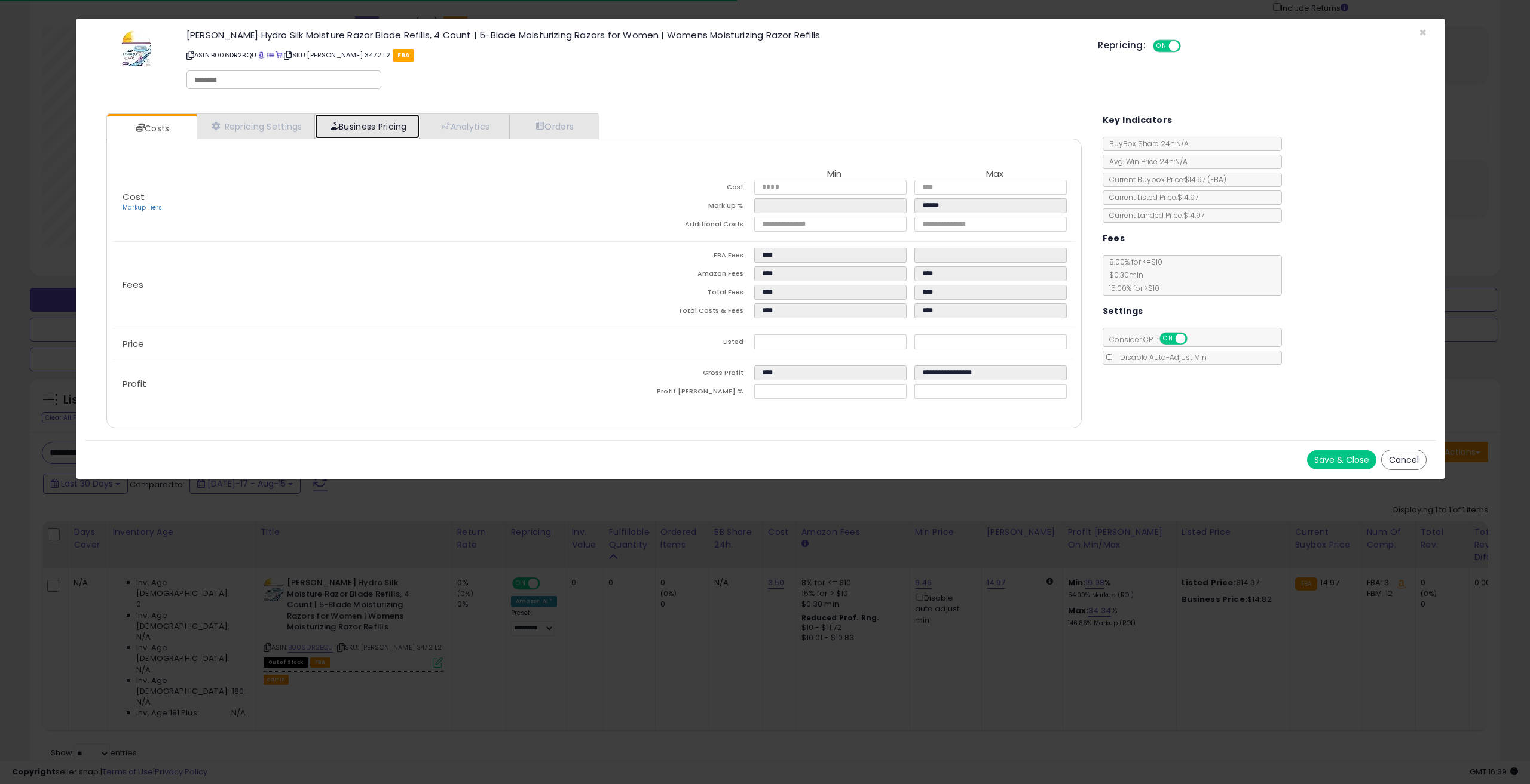
click at [377, 120] on link "Business Pricing" at bounding box center [367, 126] width 104 height 25
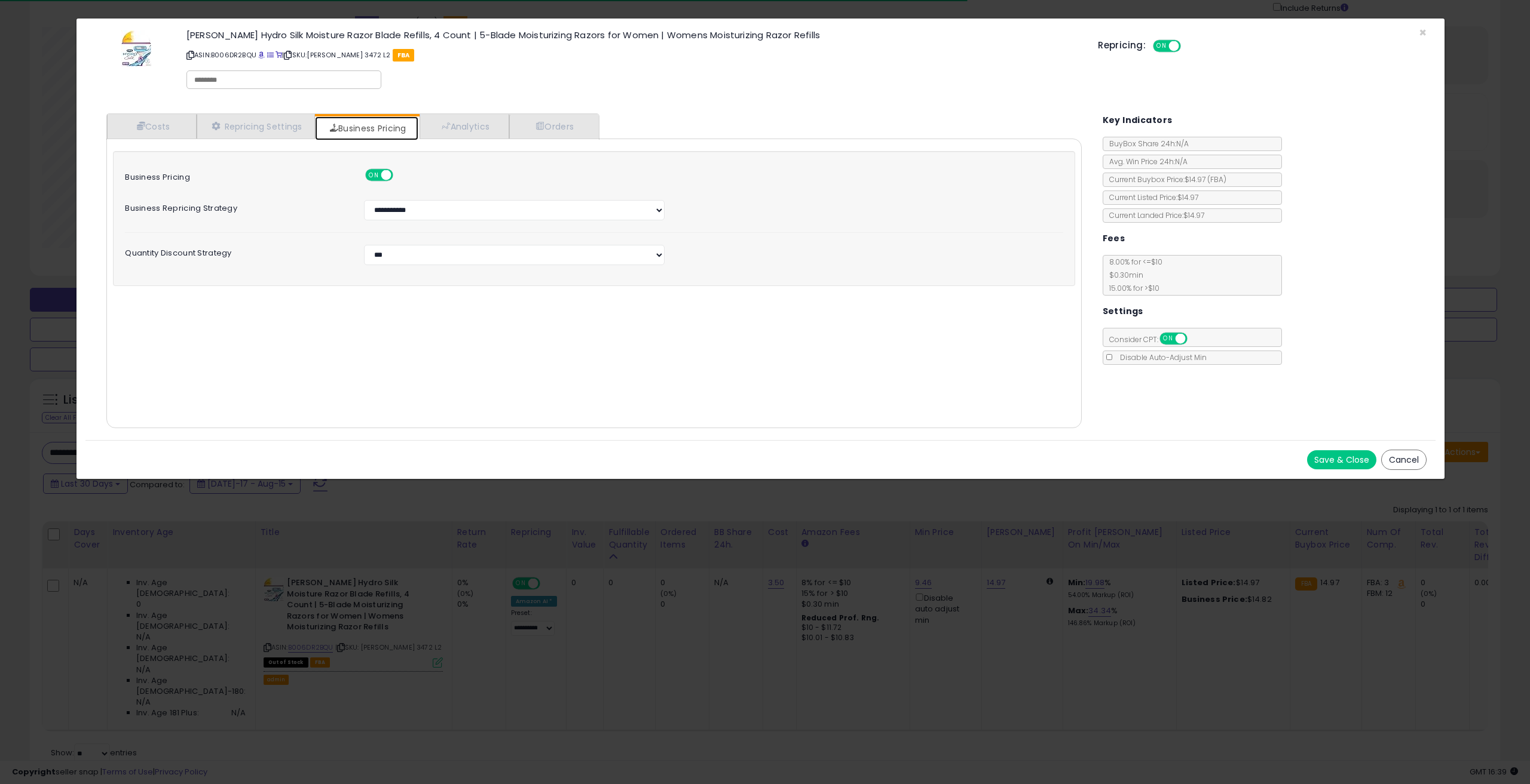
click at [387, 177] on span at bounding box center [387, 175] width 11 height 11
click at [1337, 467] on button "Save & Close" at bounding box center [1341, 460] width 69 height 19
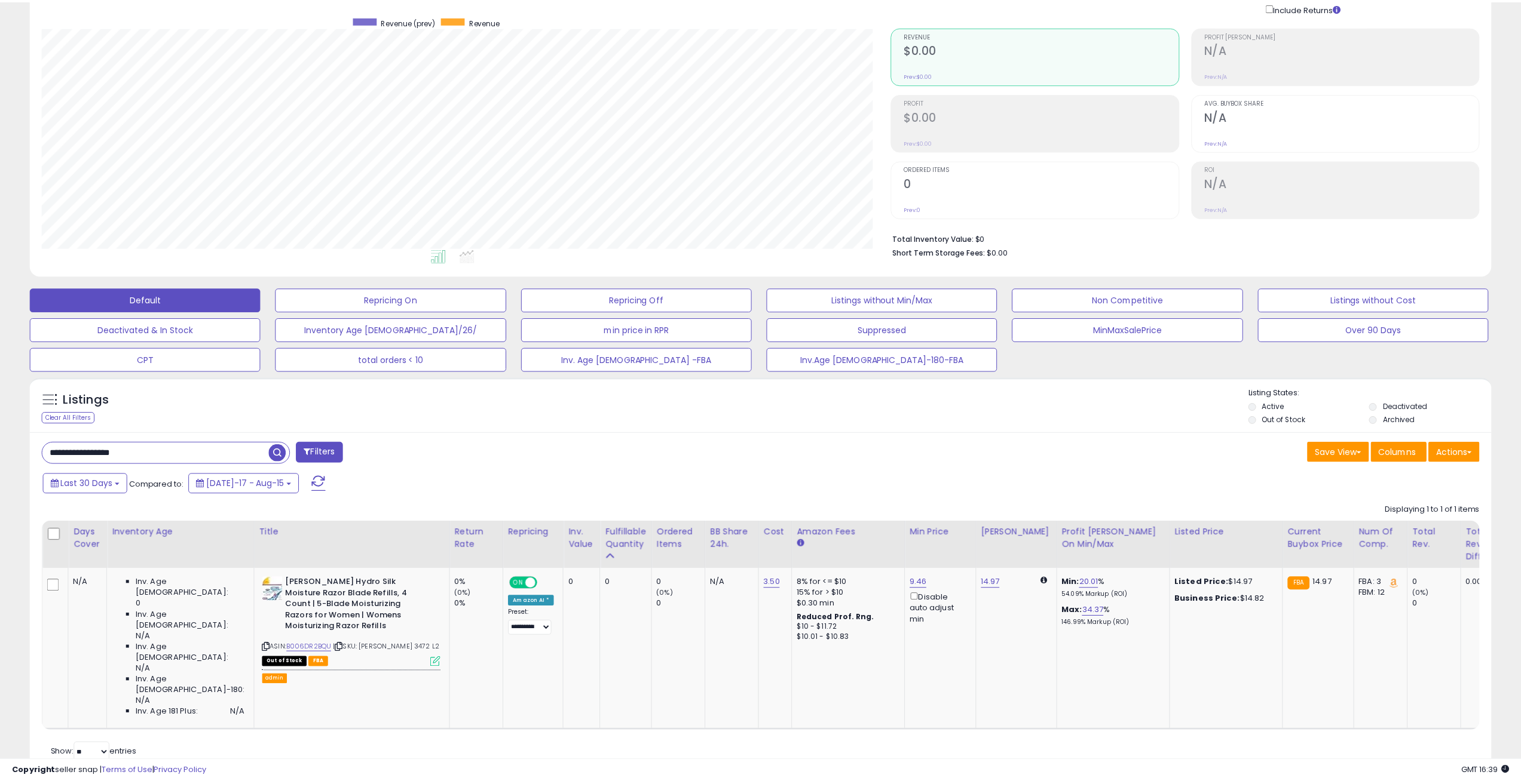
scroll to position [597099, 596635]
click at [278, 454] on span "button" at bounding box center [278, 453] width 18 height 18
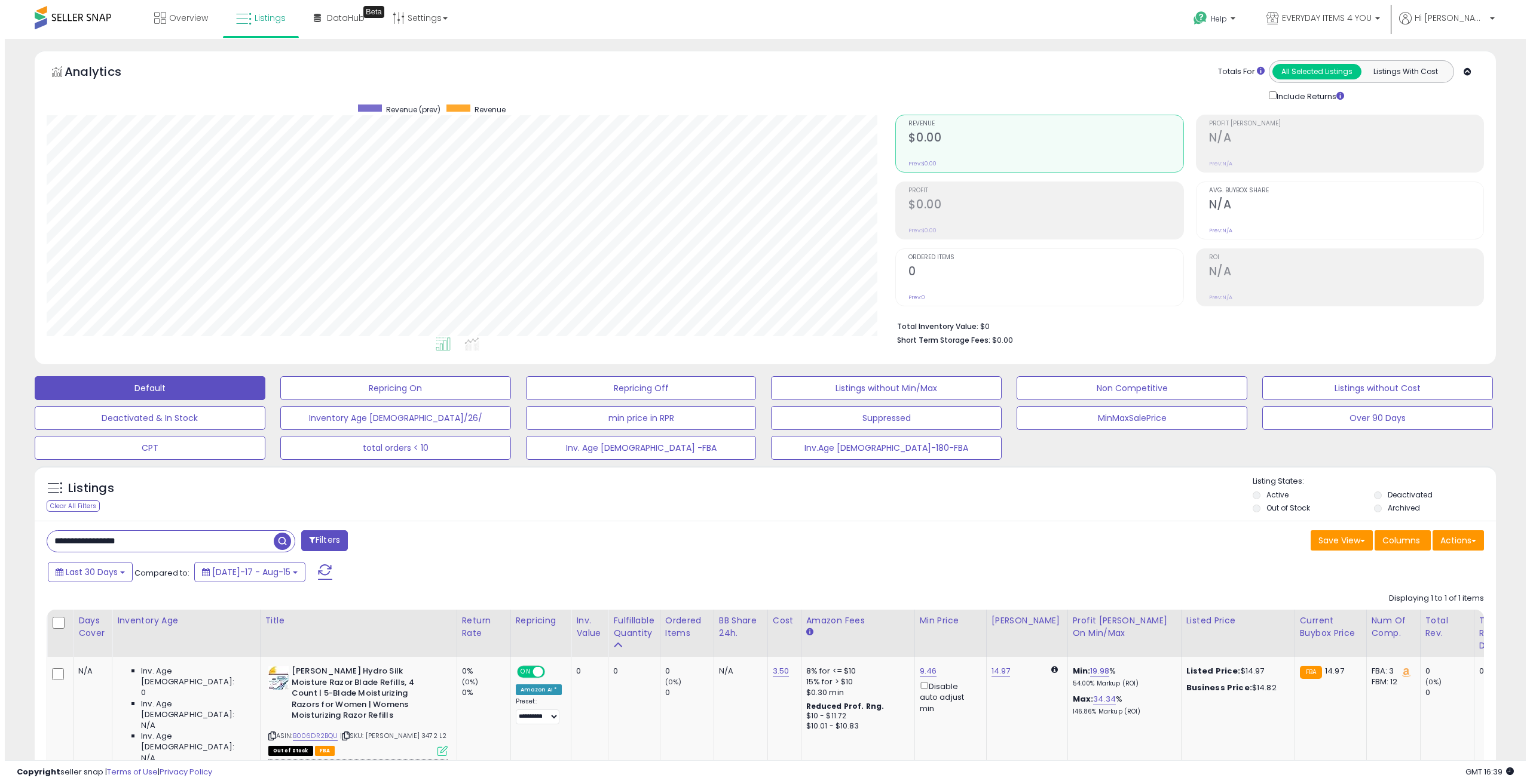
scroll to position [245, 849]
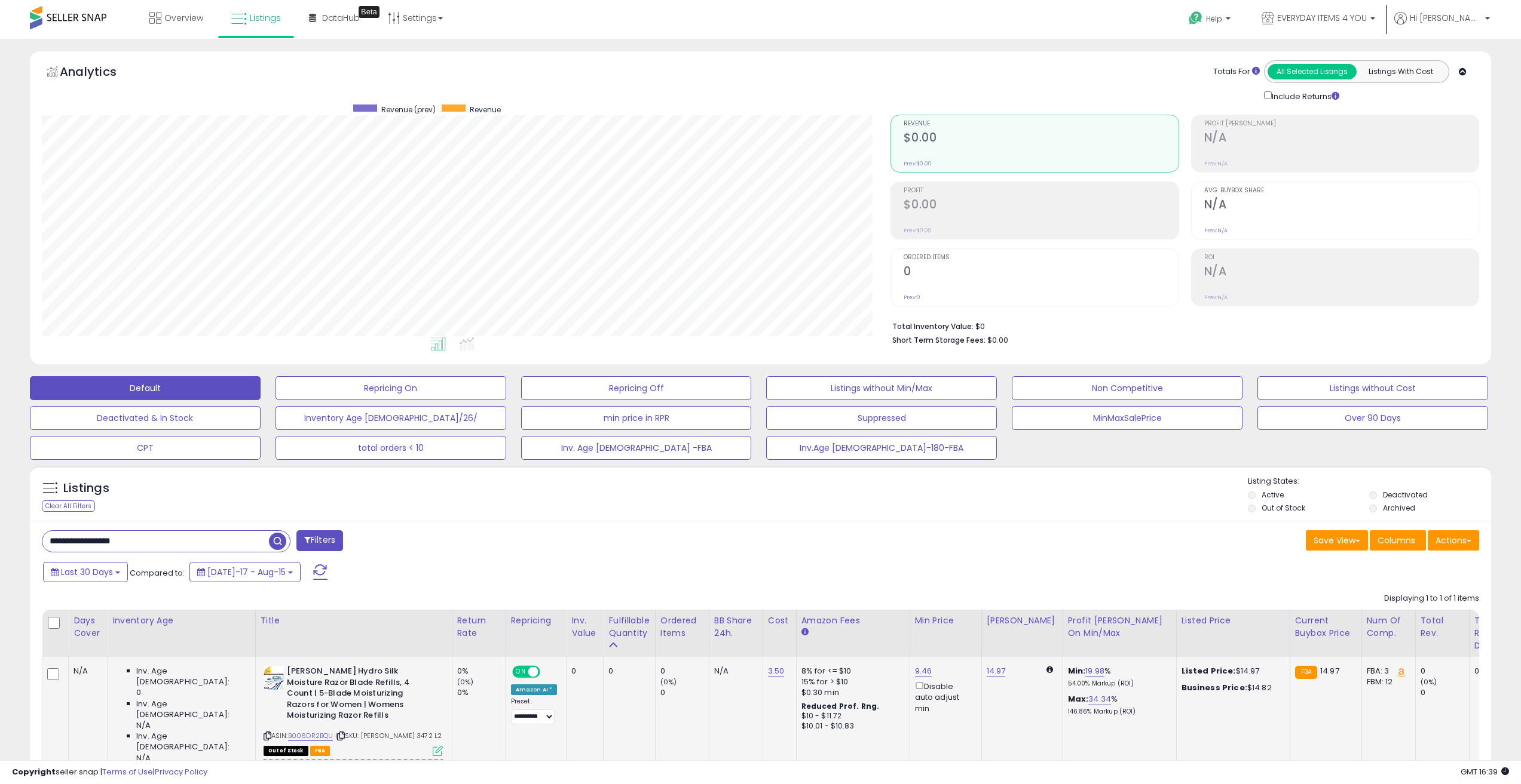
click at [432, 746] on icon at bounding box center [438, 752] width 11 height 11
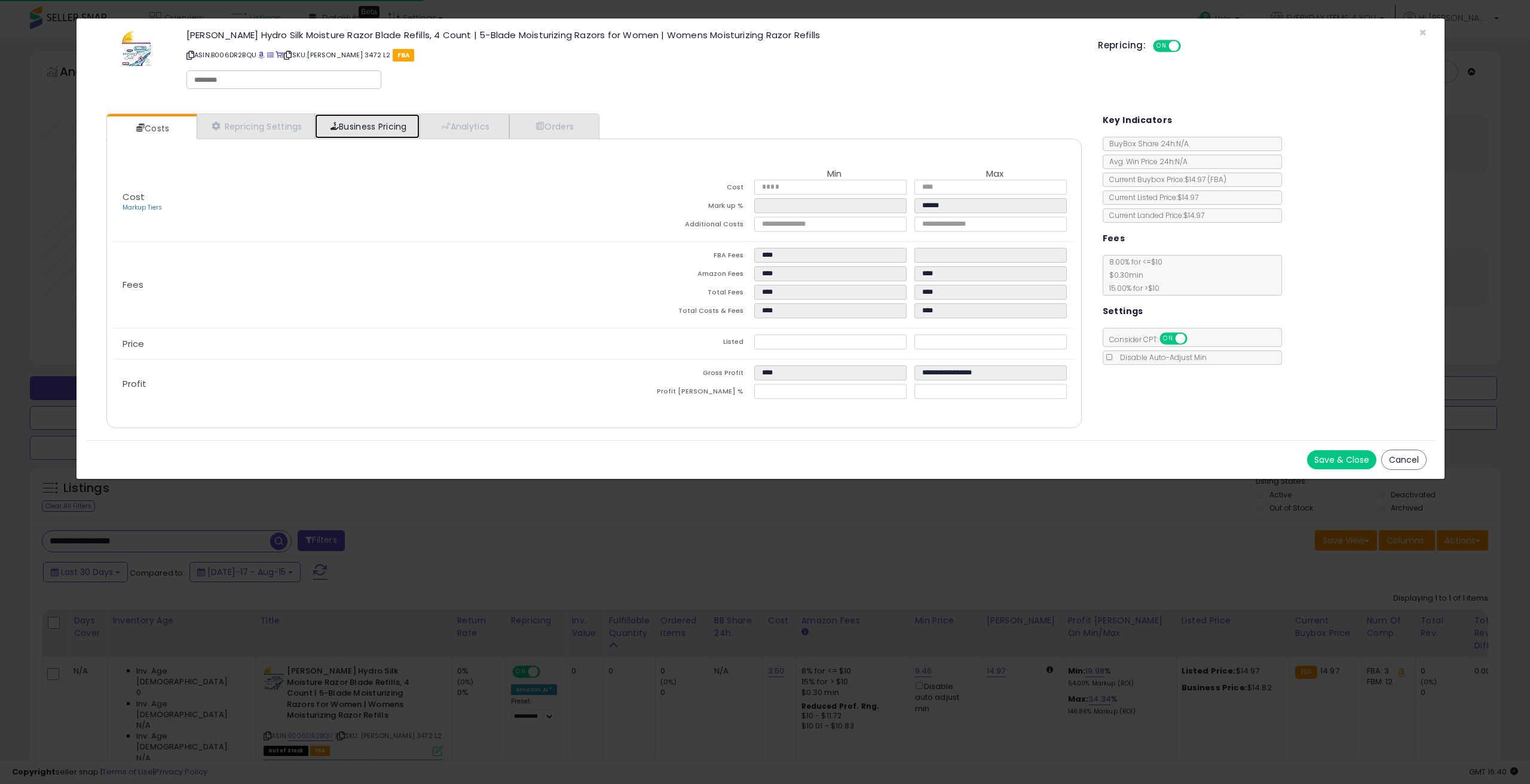
click at [363, 128] on link "Business Pricing" at bounding box center [367, 126] width 104 height 25
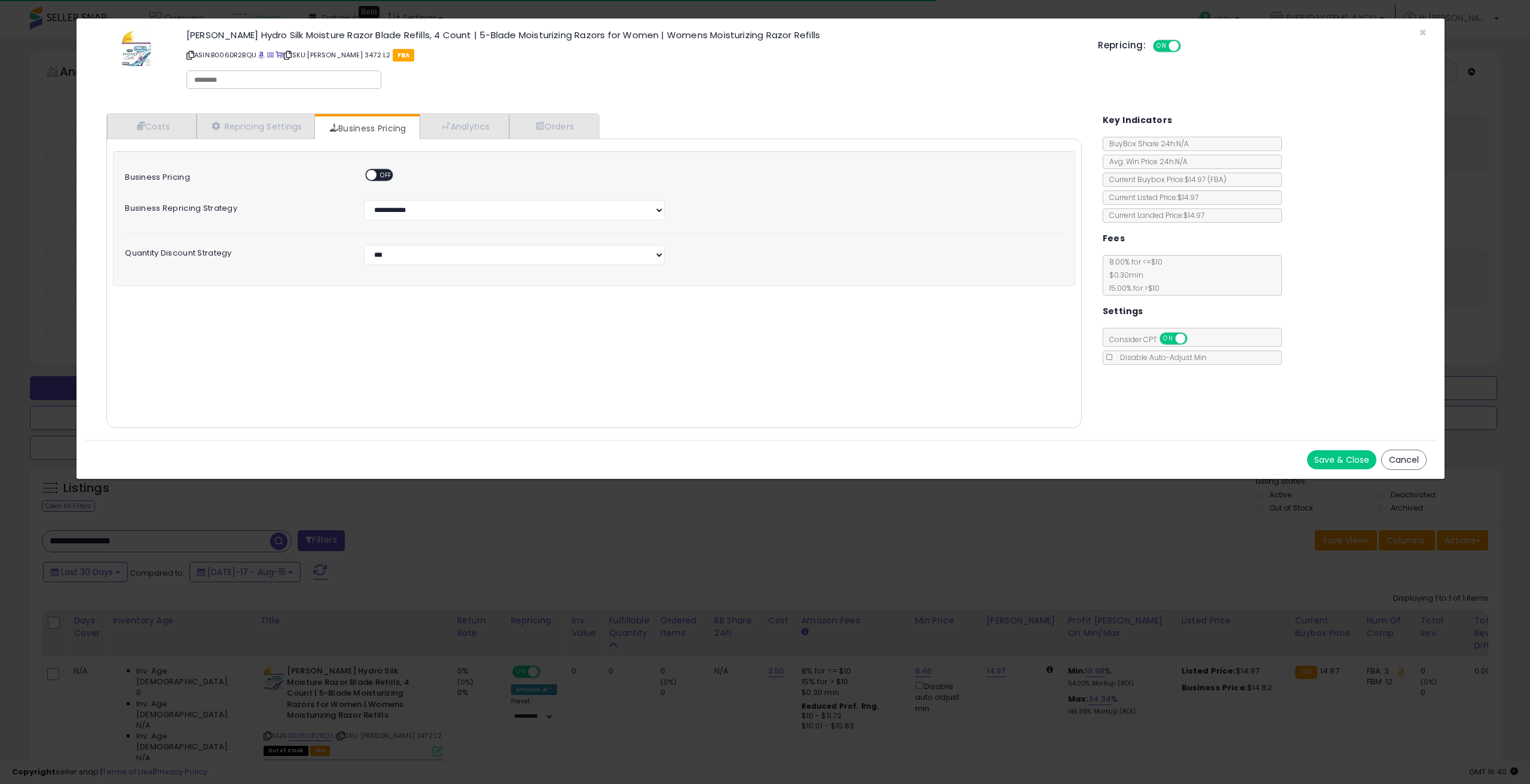
click at [1404, 448] on div "Save & Close Cancel" at bounding box center [760, 460] width 1350 height 39
click at [1403, 454] on button "Cancel" at bounding box center [1404, 460] width 46 height 20
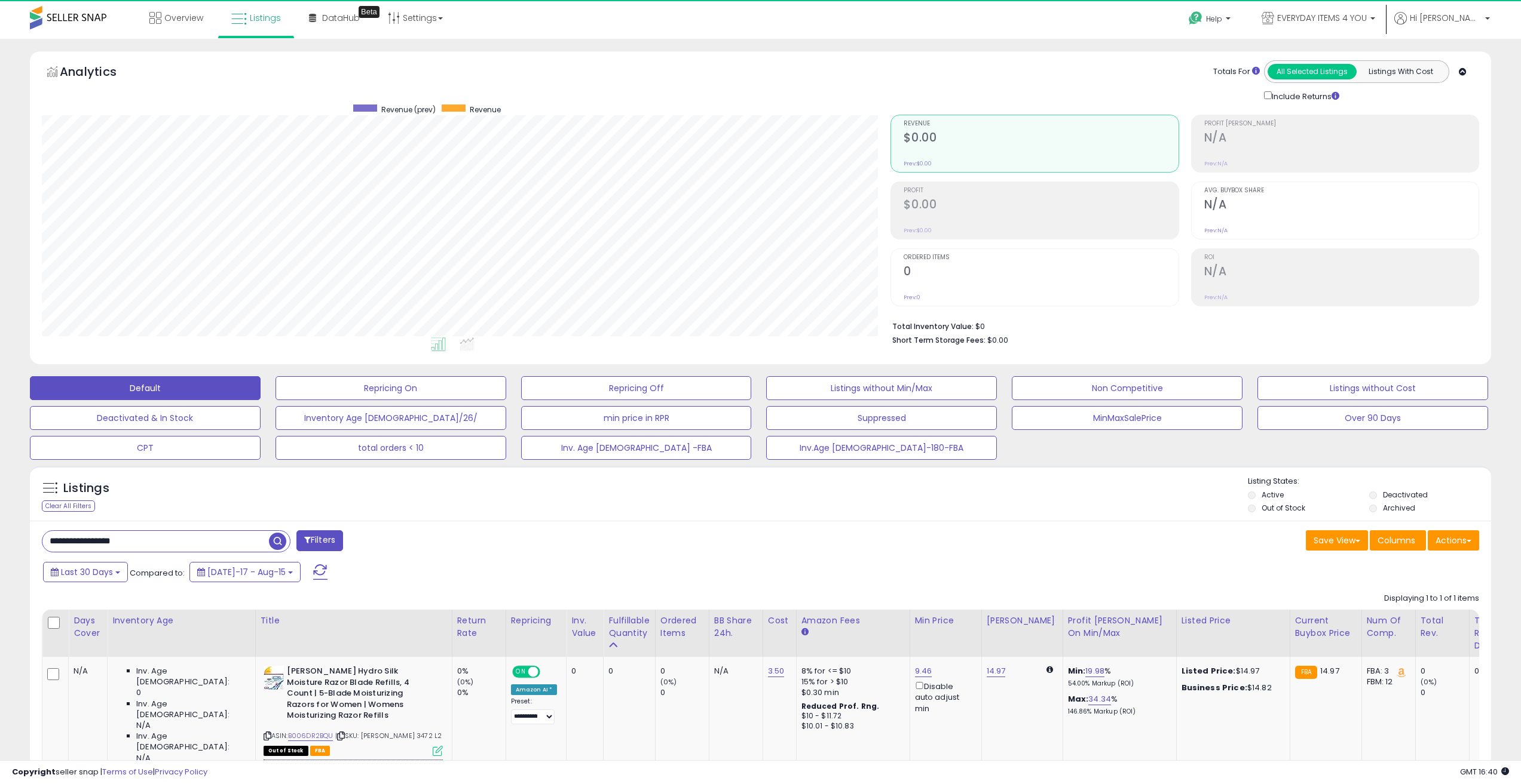
scroll to position [597099, 596635]
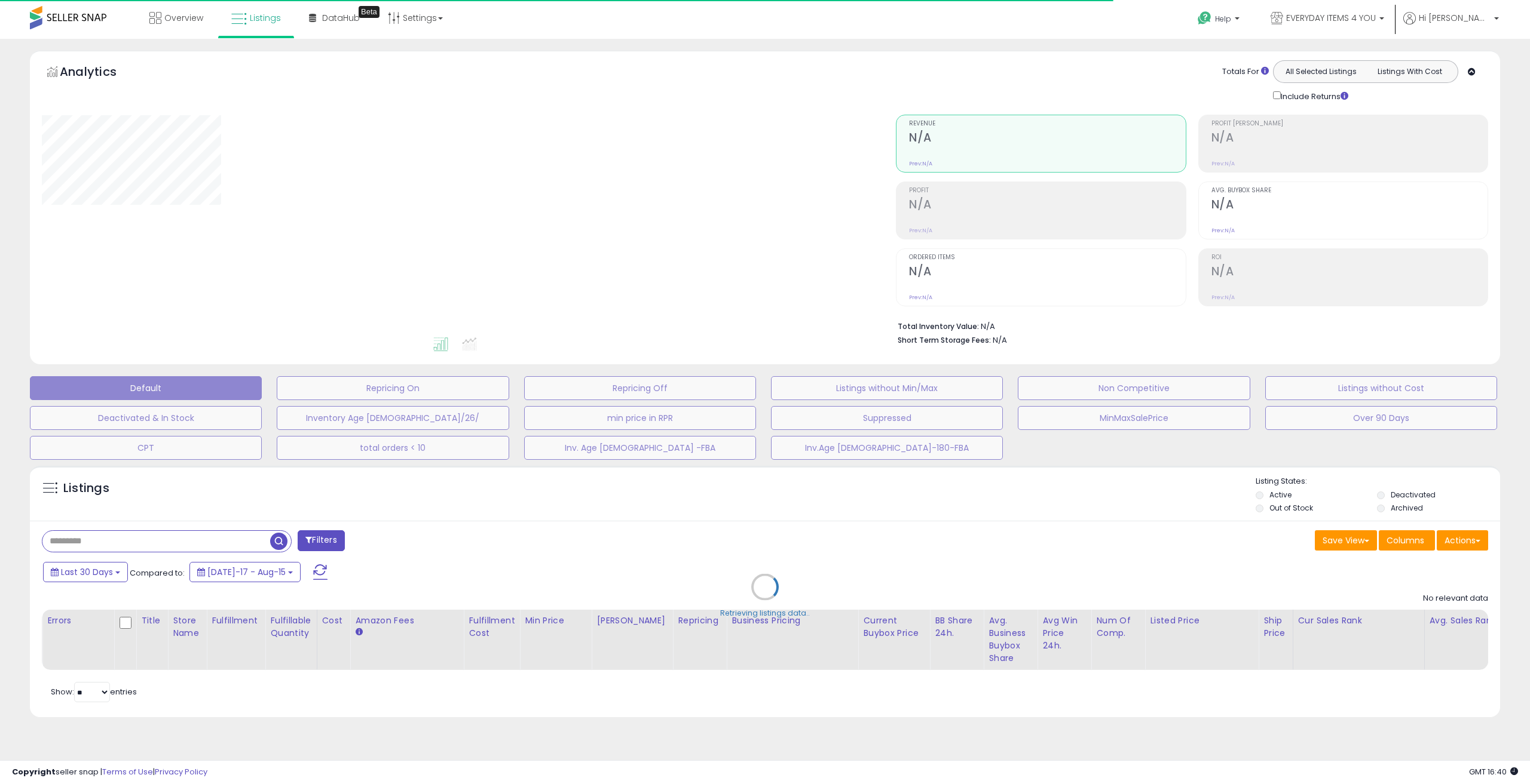
type input "**********"
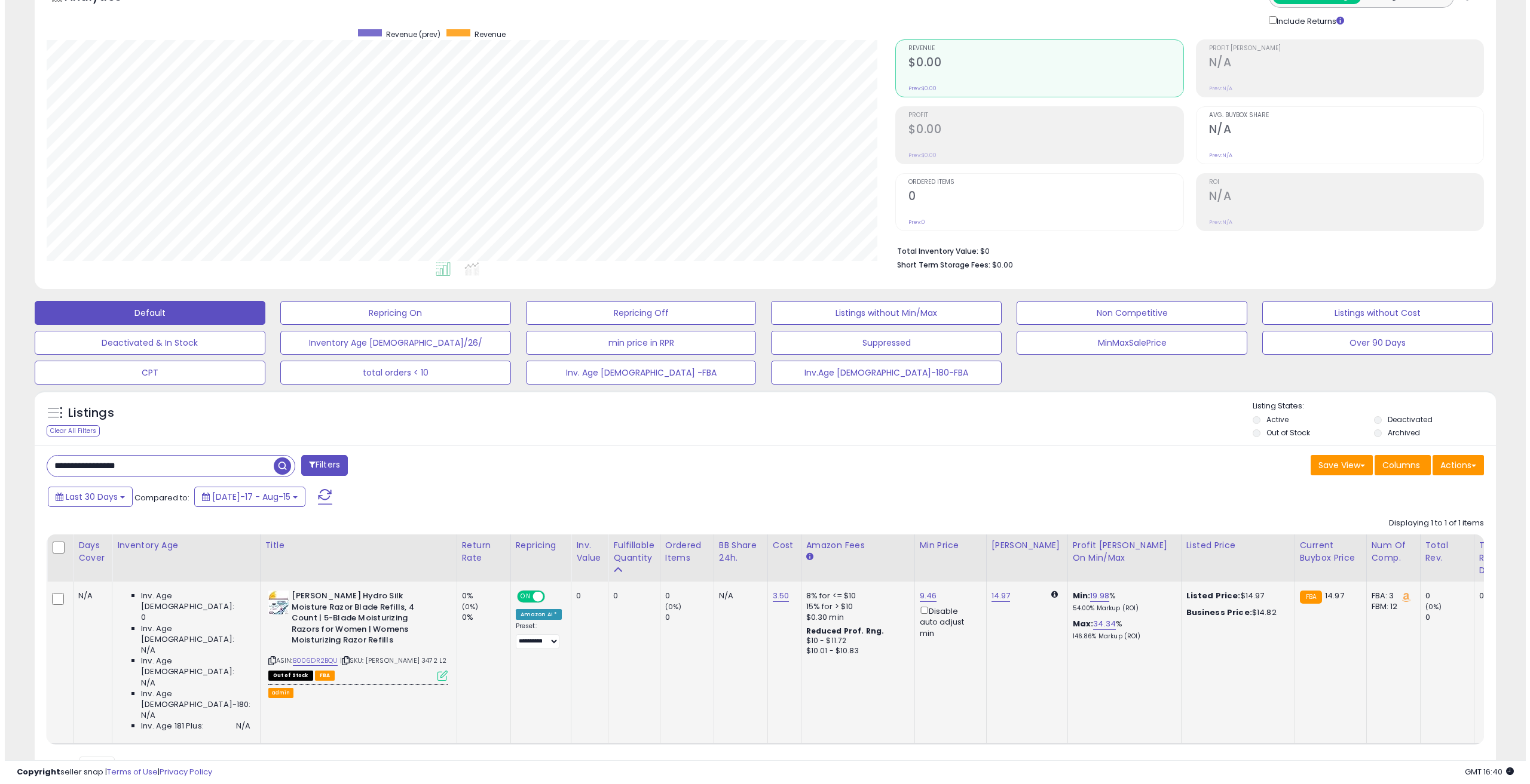
scroll to position [89, 0]
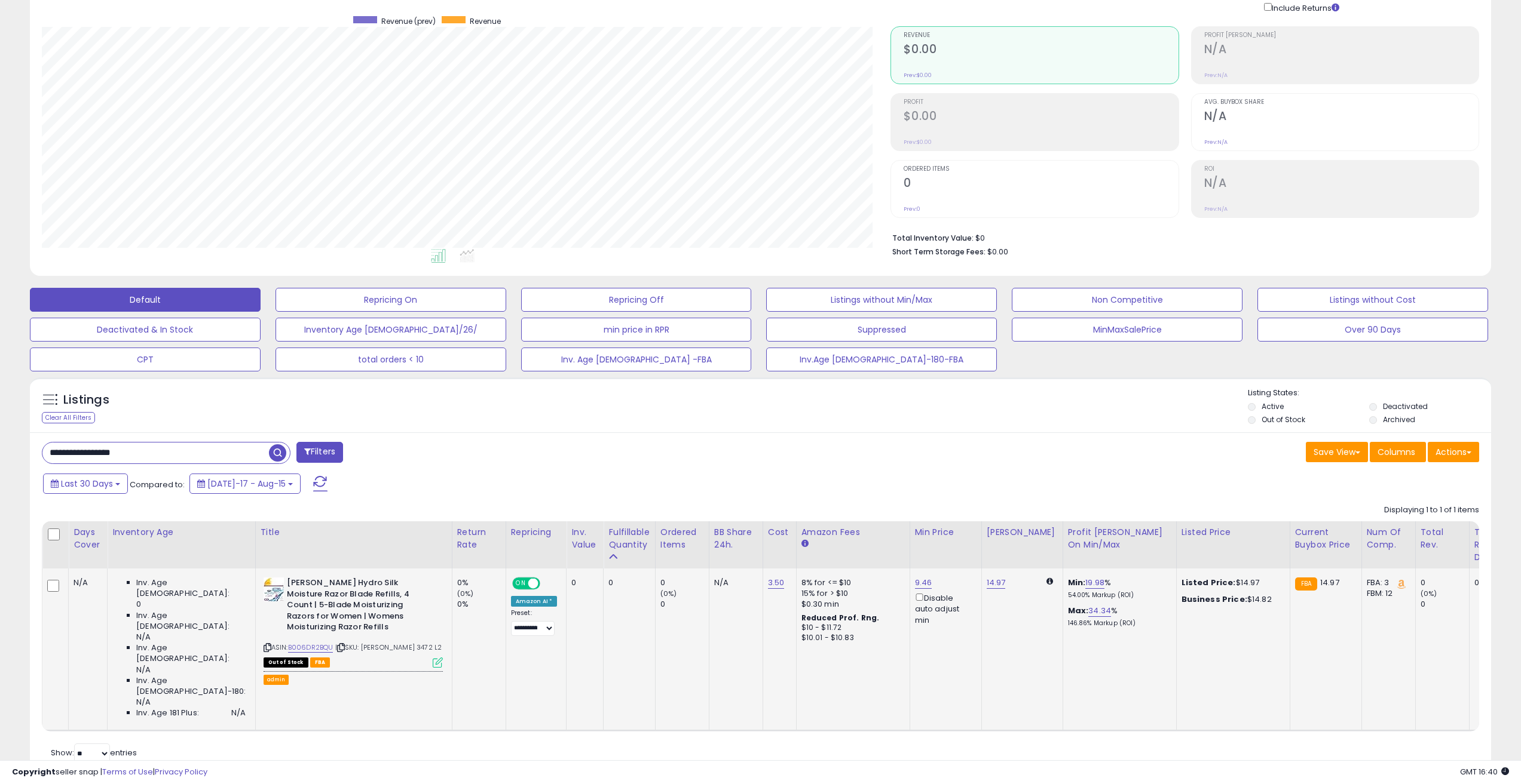
click at [432, 658] on icon at bounding box center [438, 663] width 11 height 11
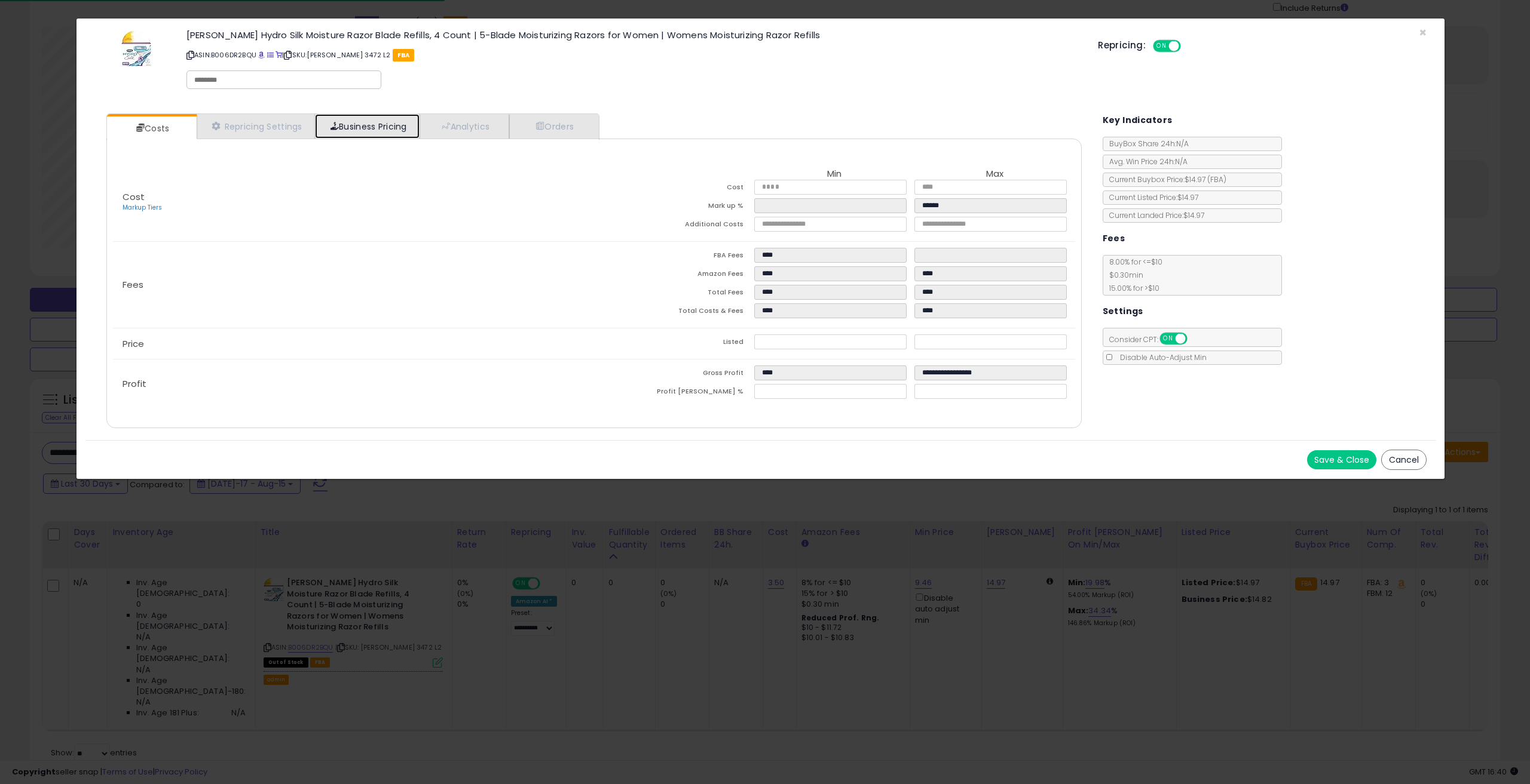
click at [386, 131] on link "Business Pricing" at bounding box center [367, 126] width 104 height 25
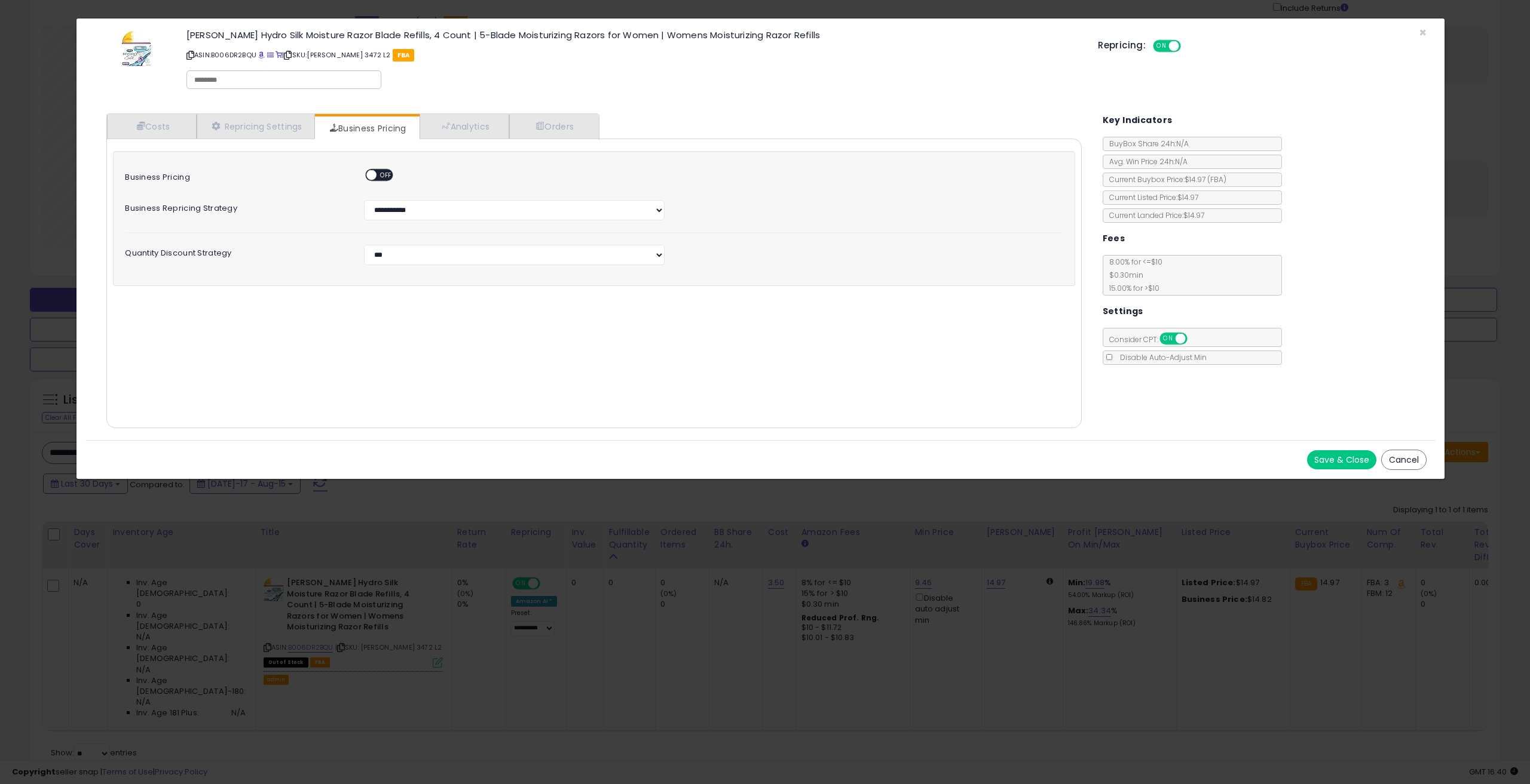
click at [1413, 454] on button "Cancel" at bounding box center [1404, 460] width 46 height 20
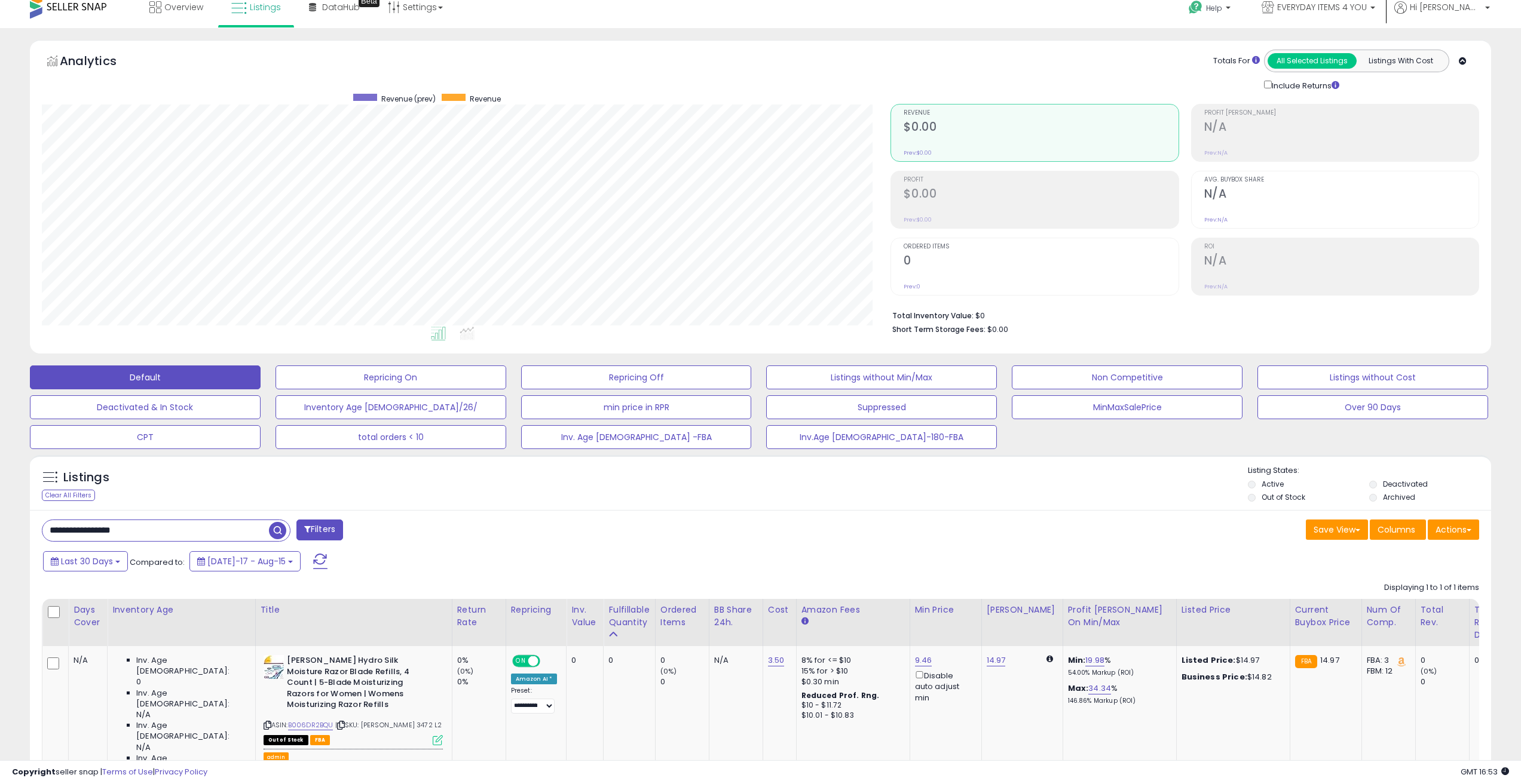
scroll to position [0, 0]
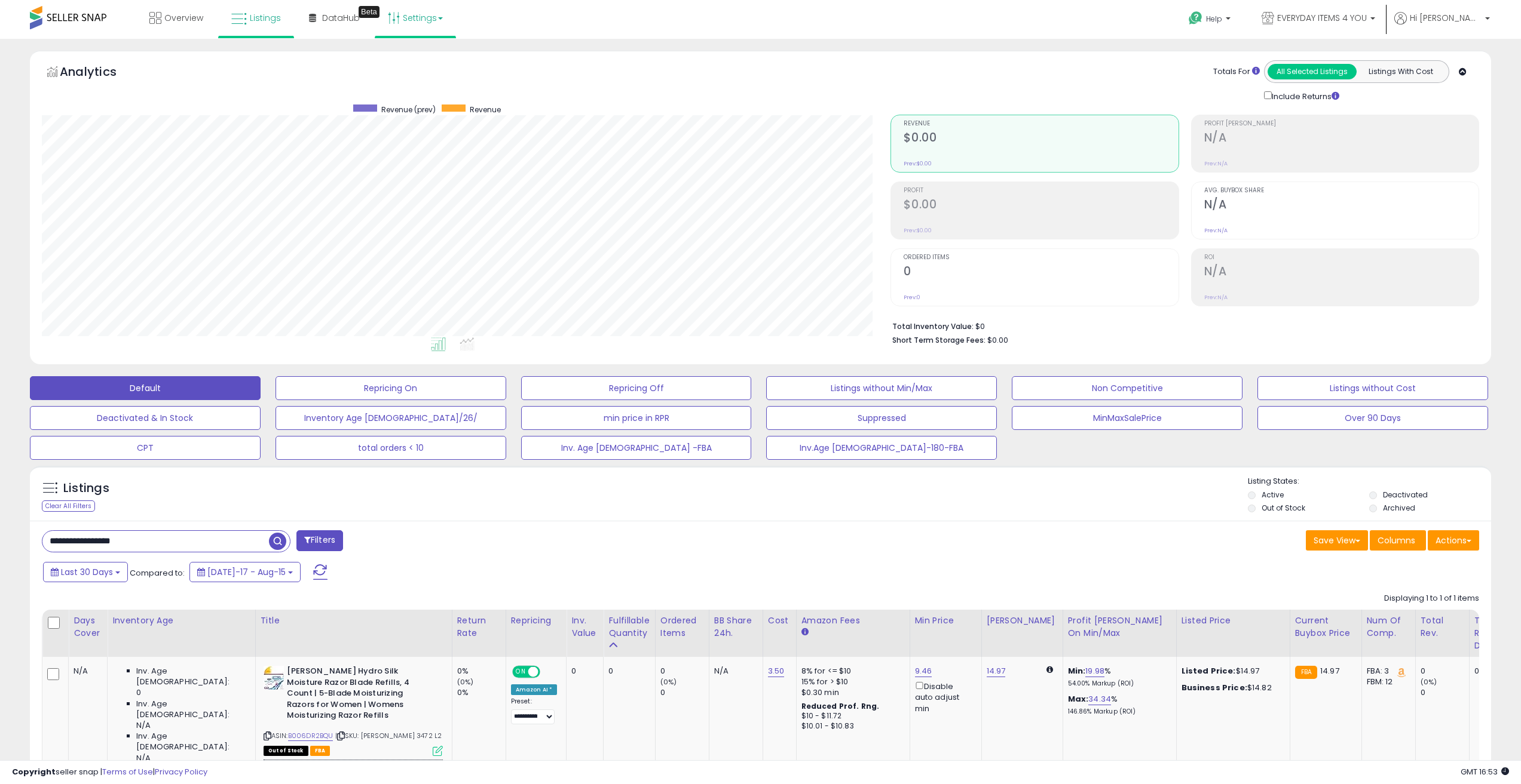
click at [427, 20] on link "Settings" at bounding box center [415, 18] width 73 height 36
click at [428, 57] on link "Store settings" at bounding box center [417, 61] width 54 height 11
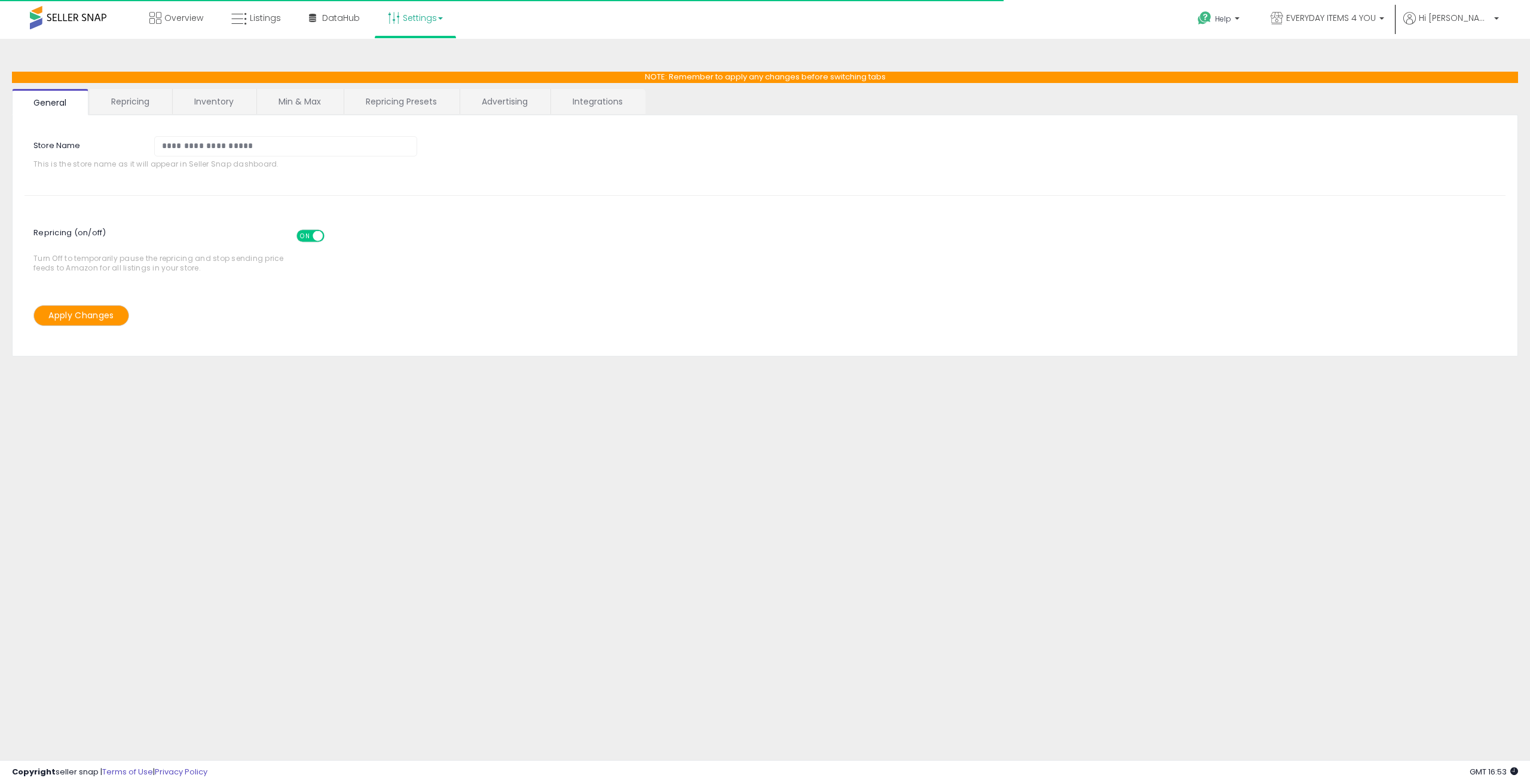
click at [325, 113] on link "Min & Max" at bounding box center [299, 101] width 85 height 25
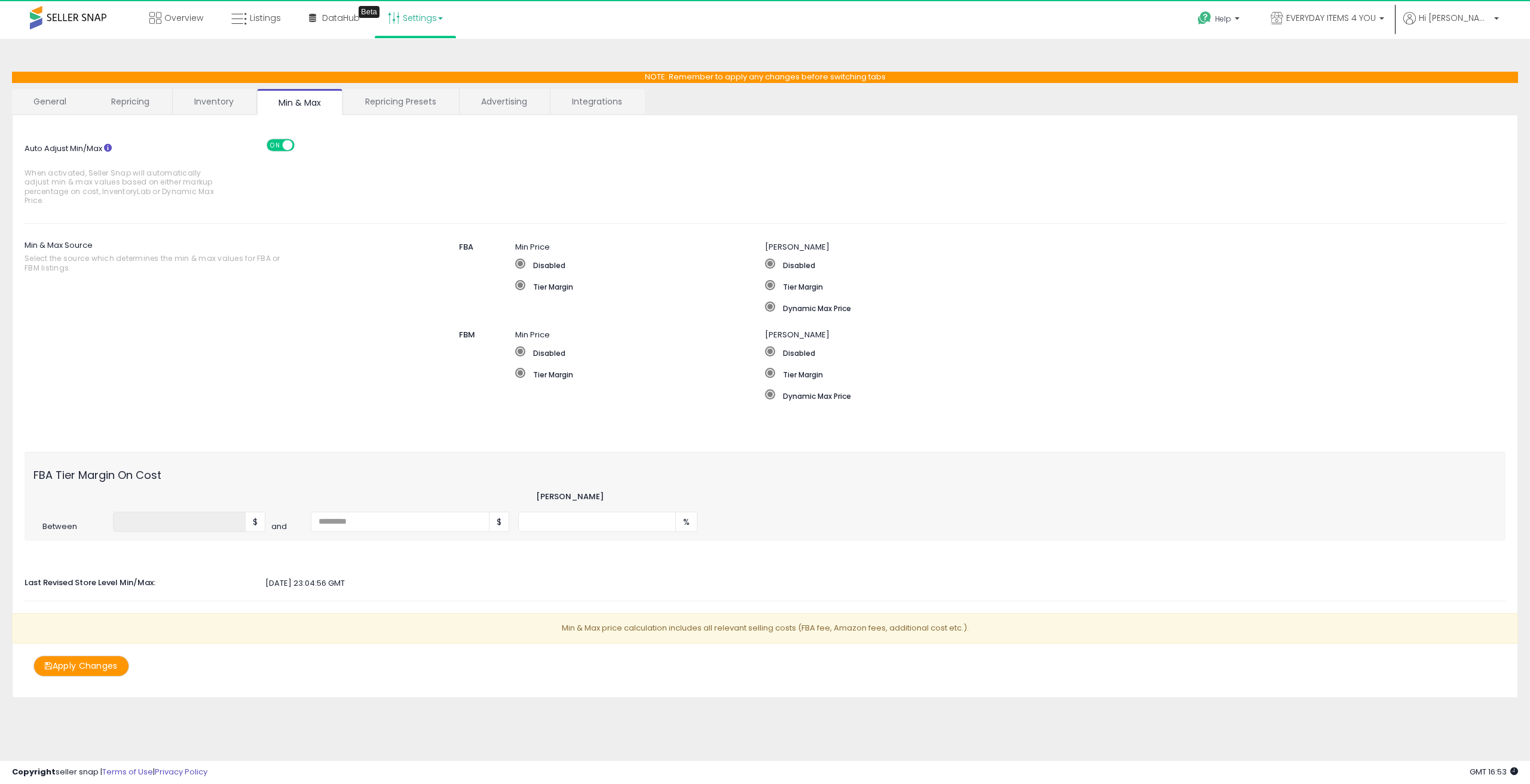
click at [404, 103] on link "Repricing Presets" at bounding box center [401, 101] width 114 height 25
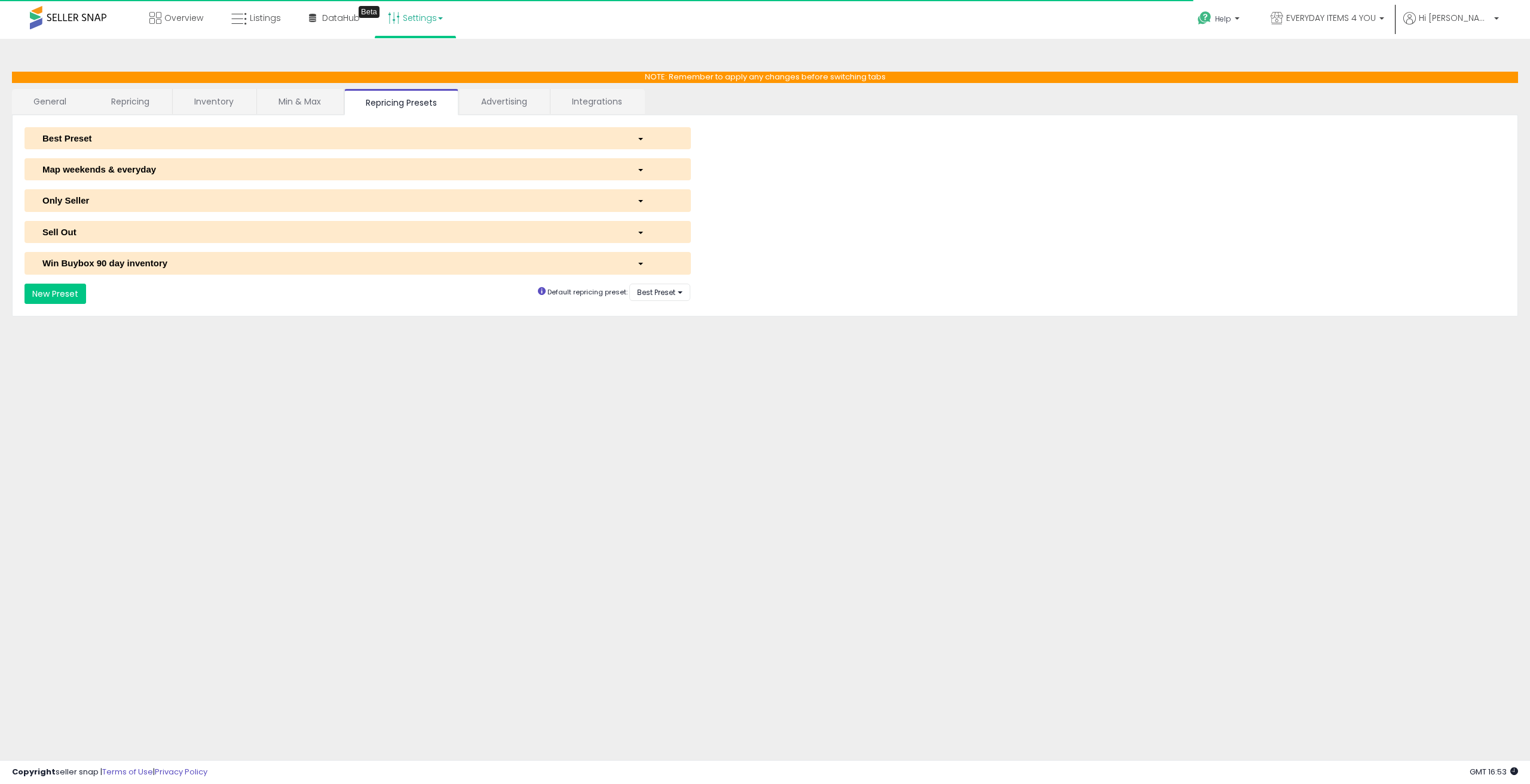
click at [225, 98] on link "Inventory" at bounding box center [214, 101] width 82 height 25
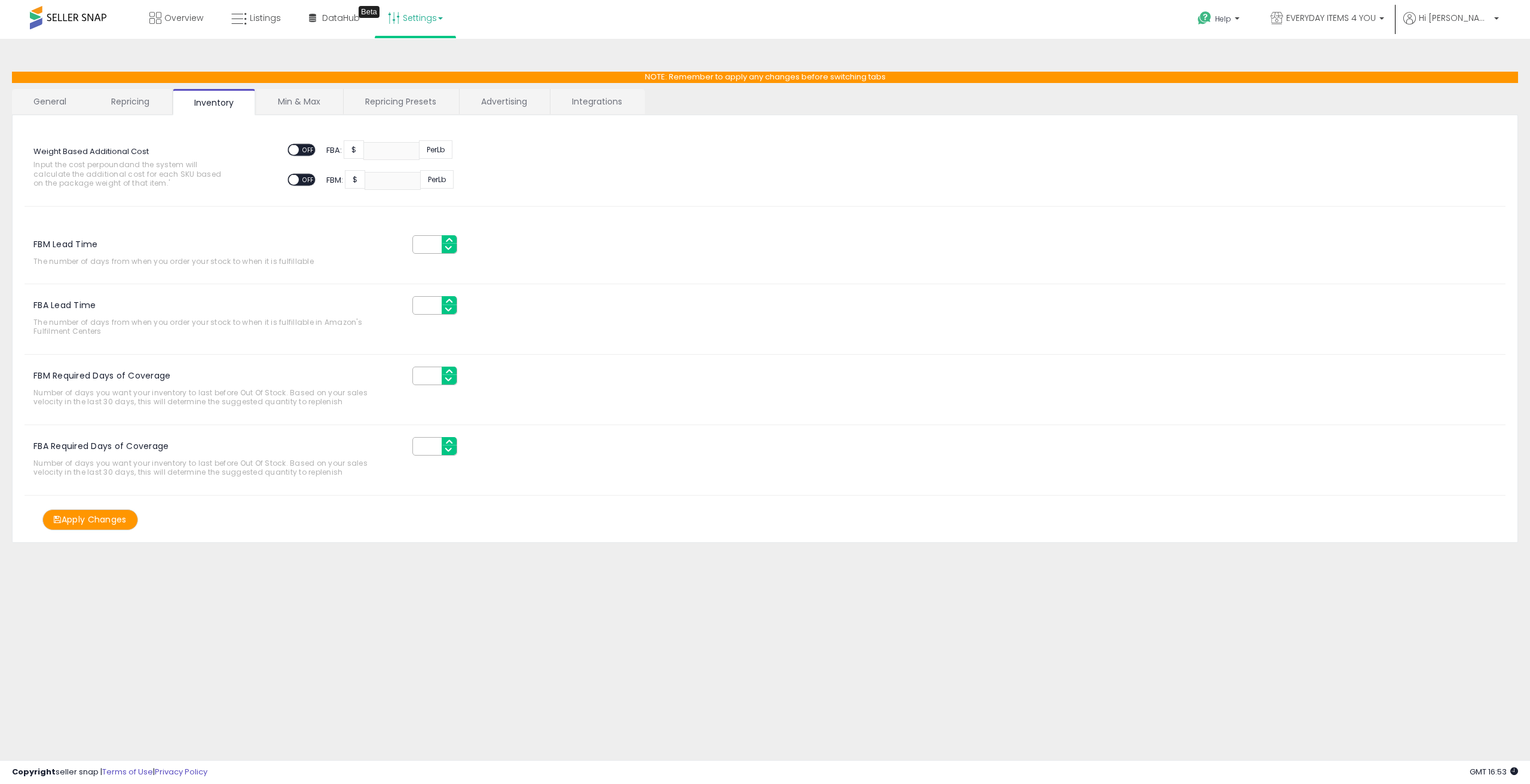
click at [132, 106] on link "Repricing" at bounding box center [130, 101] width 82 height 25
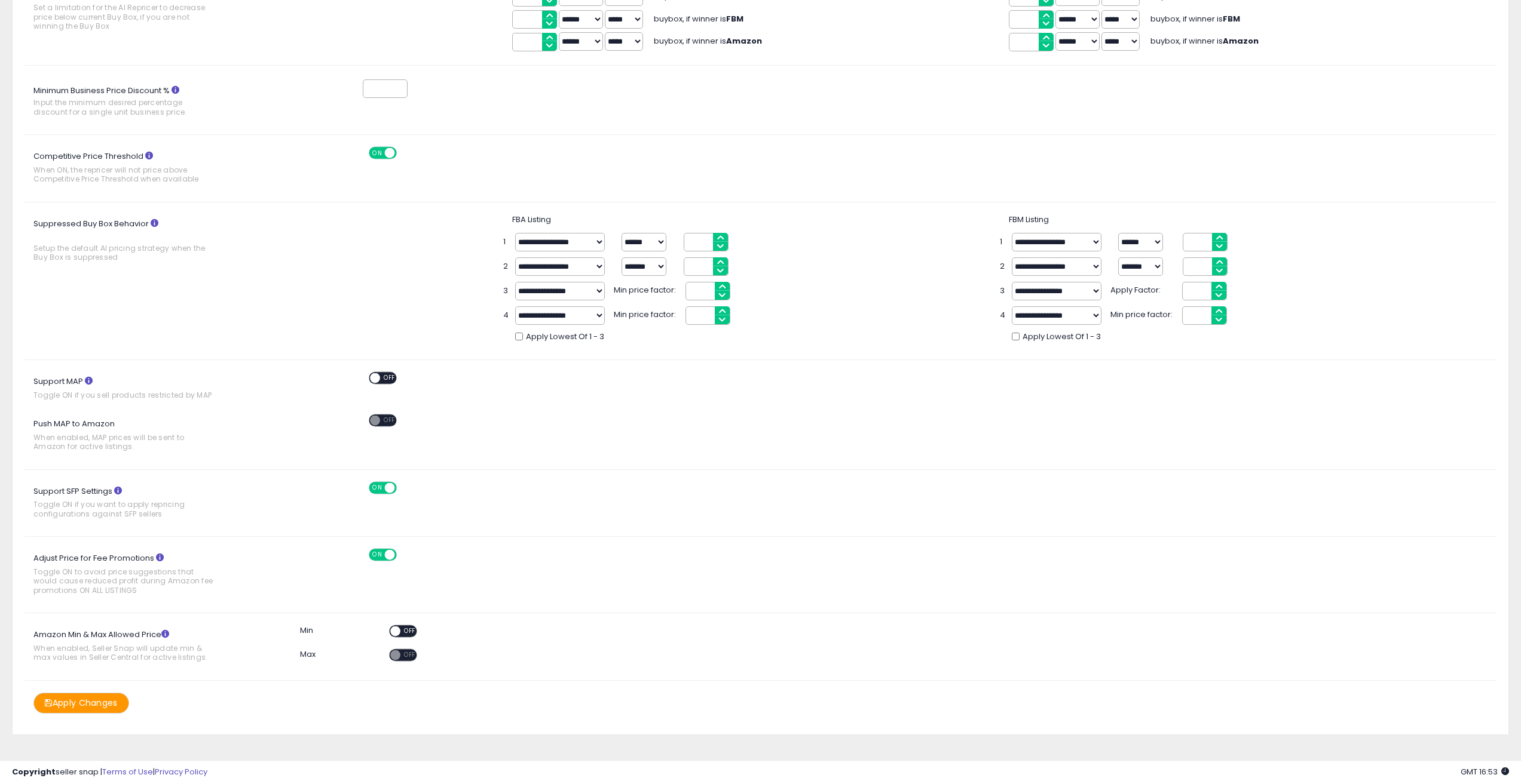
scroll to position [190, 0]
